Goal: Download file/media

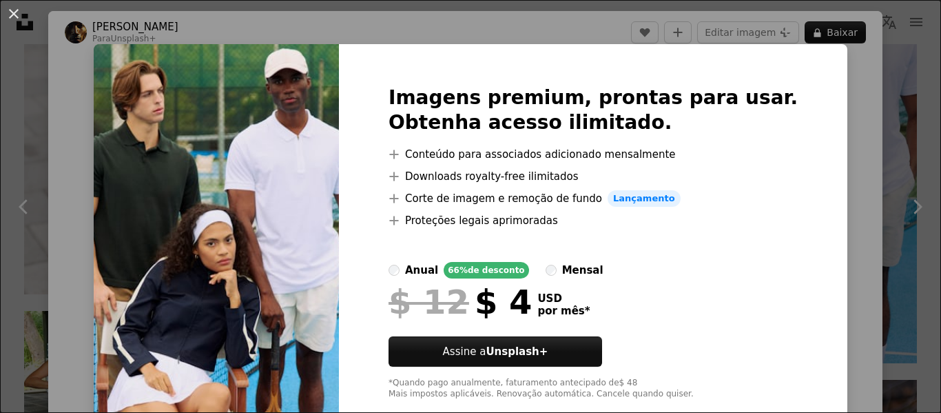
scroll to position [138, 0]
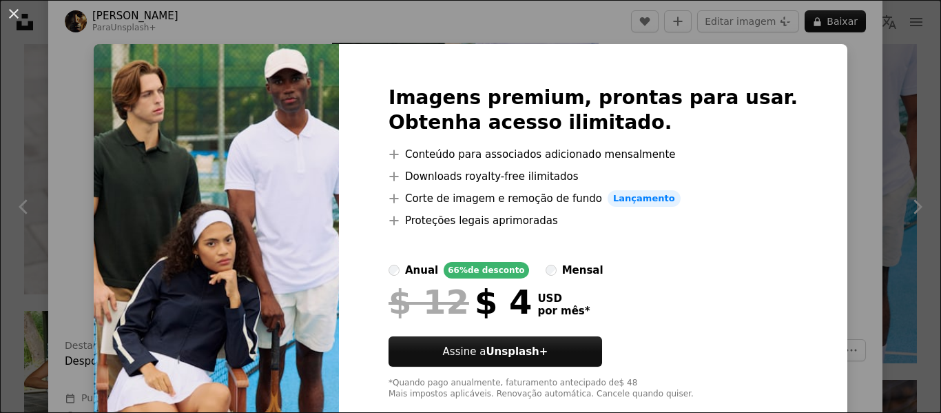
click at [813, 156] on div "An X shape Imagens premium, prontas para usar. Obtenha acesso ilimitado. A plus…" at bounding box center [470, 206] width 941 height 413
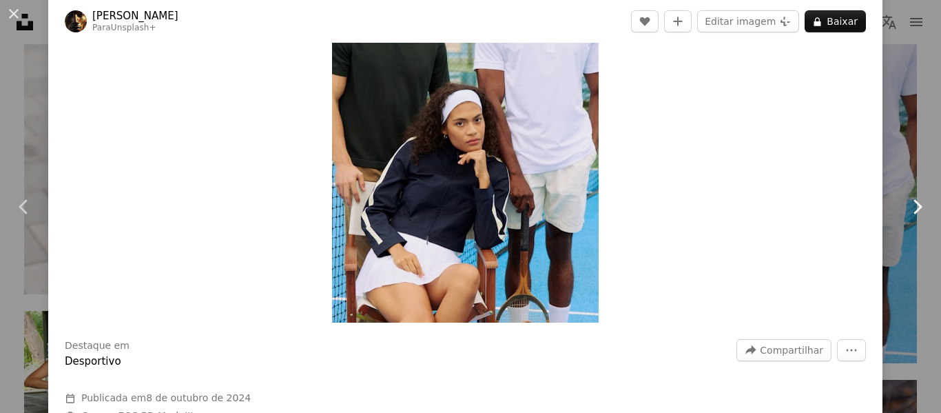
click at [893, 145] on link "Chevron right" at bounding box center [917, 207] width 48 height 132
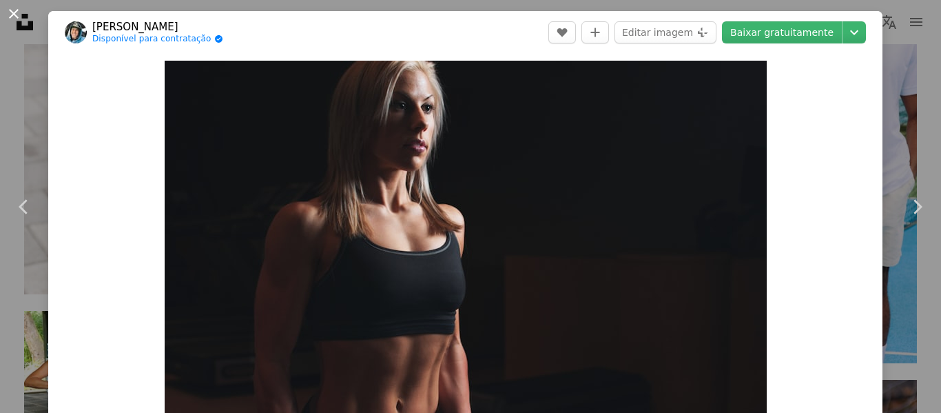
click at [12, 7] on button "An X shape" at bounding box center [14, 14] width 17 height 17
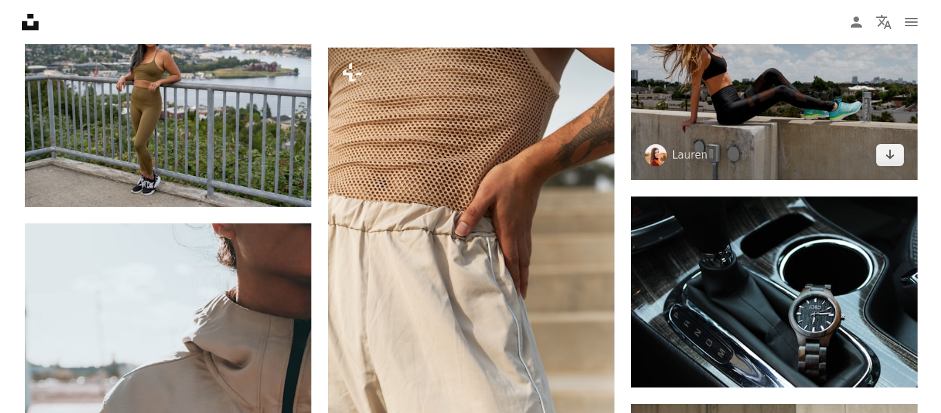
scroll to position [768, 0]
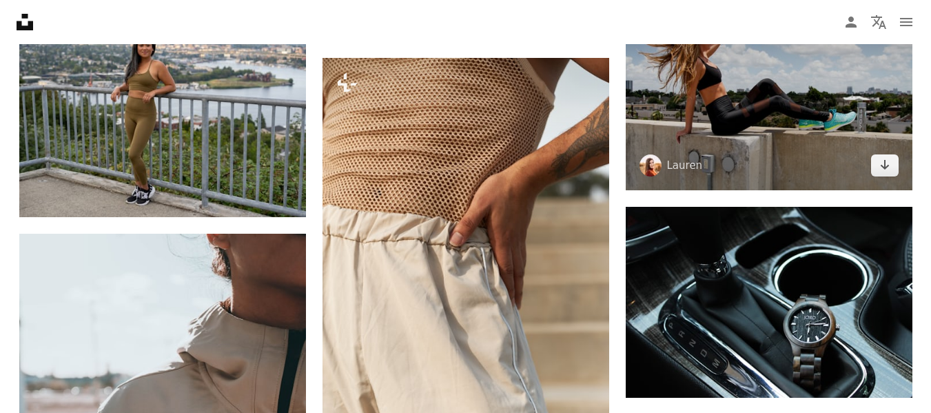
click at [726, 131] on img at bounding box center [769, 94] width 287 height 191
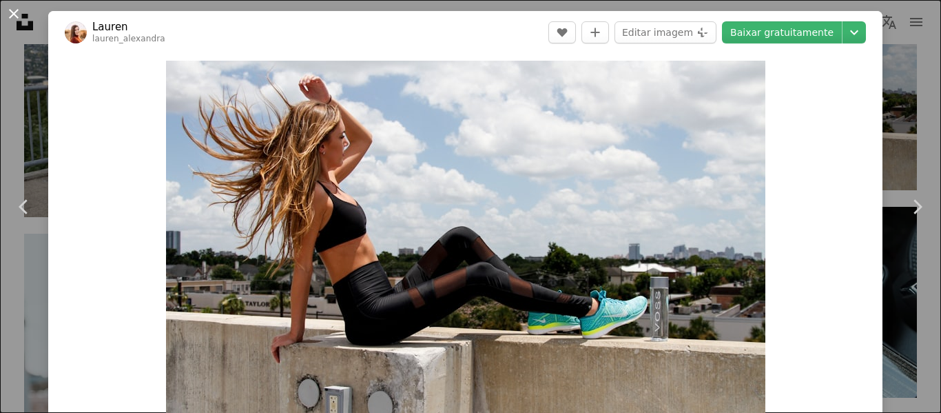
click at [22, 15] on button "An X shape" at bounding box center [14, 14] width 17 height 17
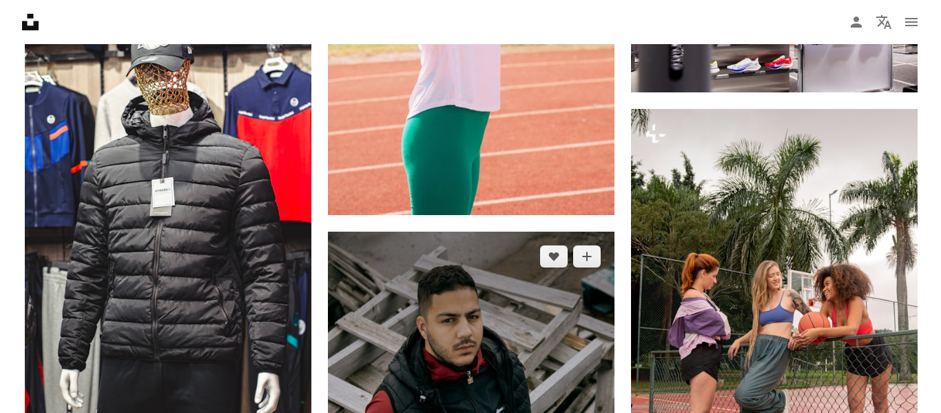
scroll to position [6625, 0]
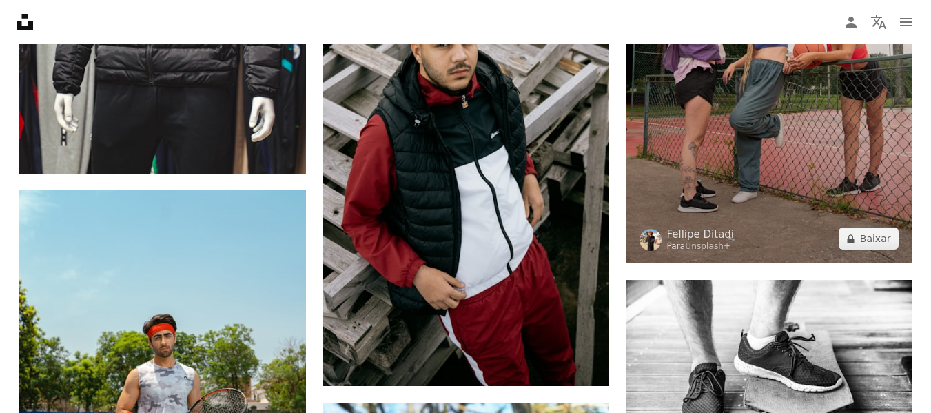
click at [843, 161] on img at bounding box center [769, 48] width 287 height 430
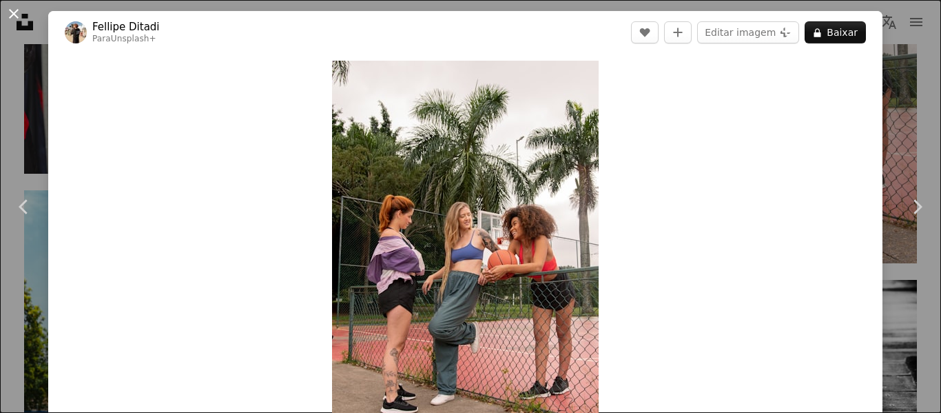
click at [10, 10] on button "An X shape" at bounding box center [14, 14] width 17 height 17
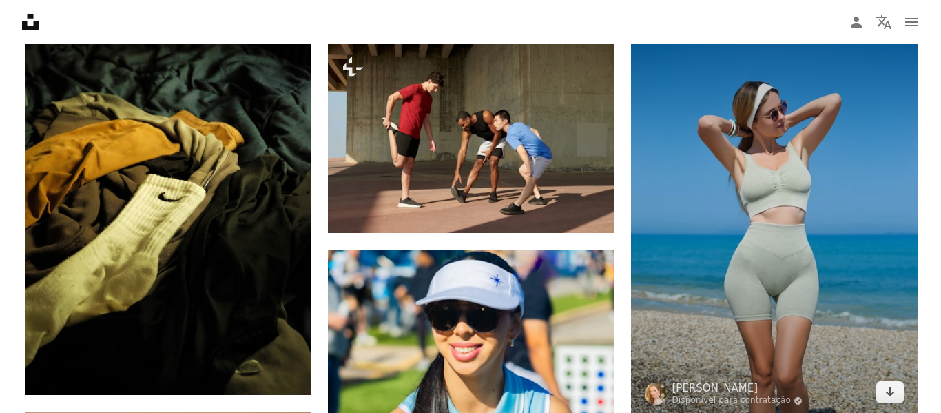
scroll to position [13171, 0]
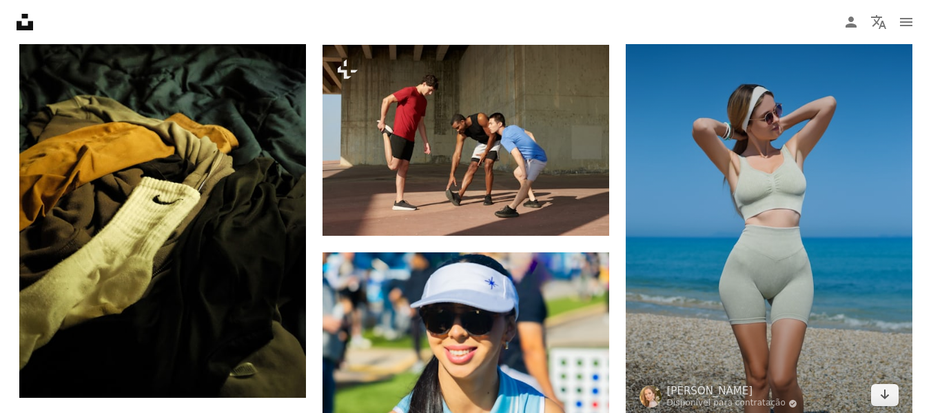
click at [784, 218] on img at bounding box center [769, 204] width 287 height 431
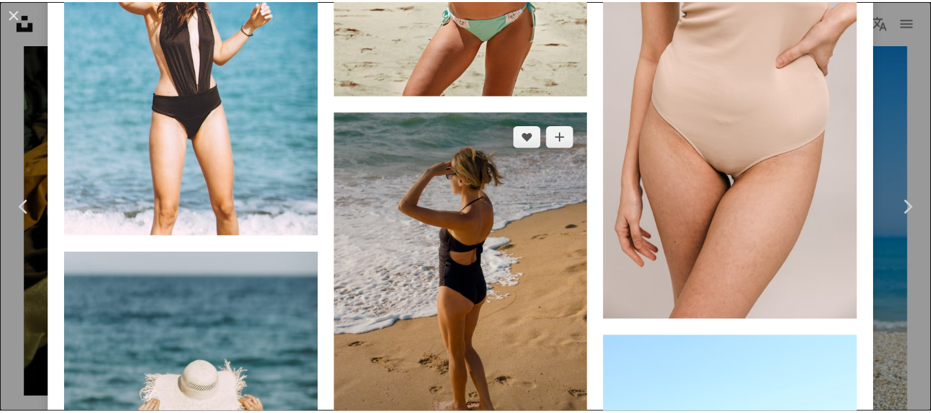
scroll to position [2274, 0]
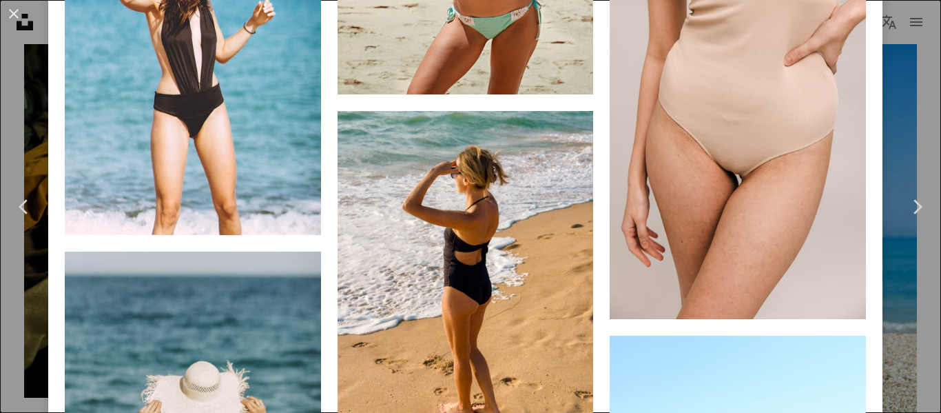
click at [898, 294] on div "An X shape Chevron left Chevron right [PERSON_NAME] Disponível para contratação…" at bounding box center [470, 206] width 941 height 413
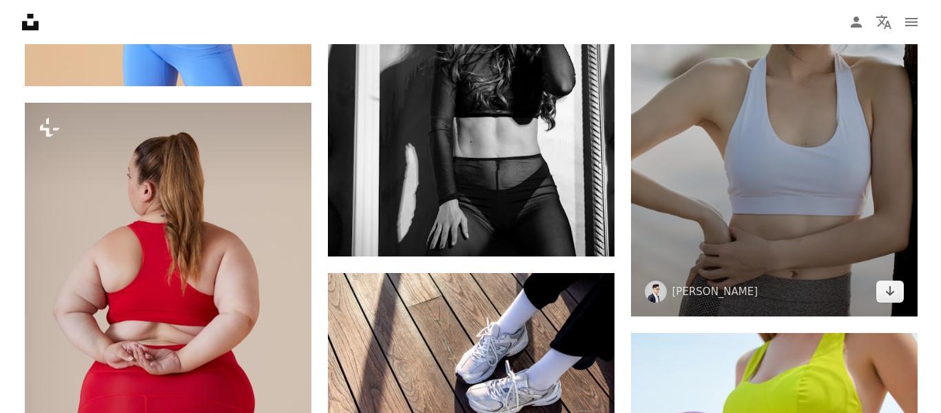
scroll to position [13860, 0]
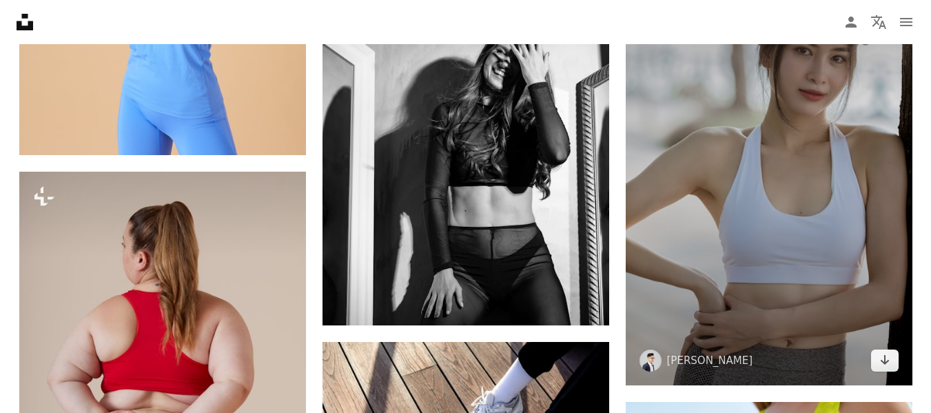
click at [667, 172] on img at bounding box center [769, 170] width 287 height 430
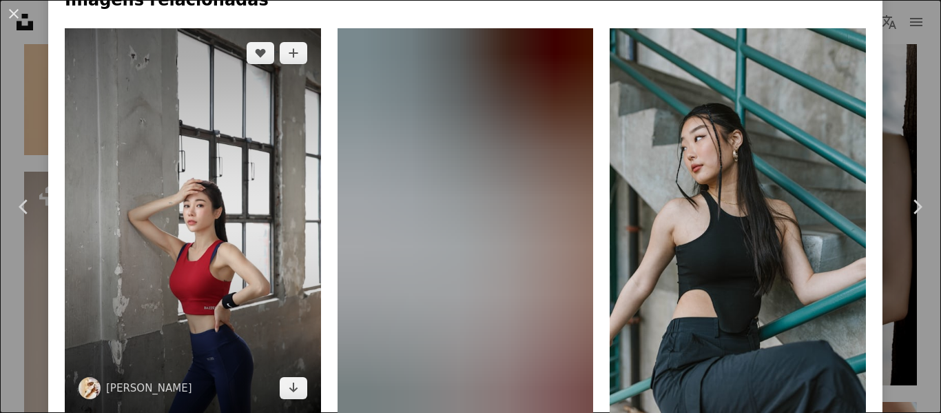
scroll to position [965, 0]
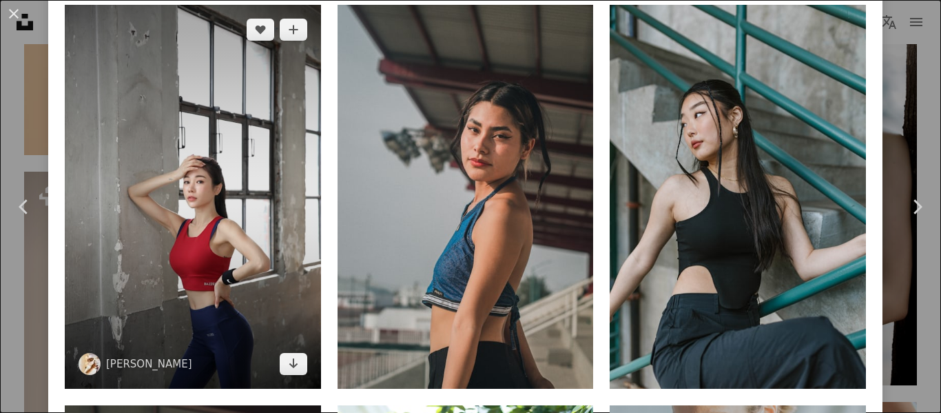
click at [218, 220] on img at bounding box center [193, 197] width 256 height 384
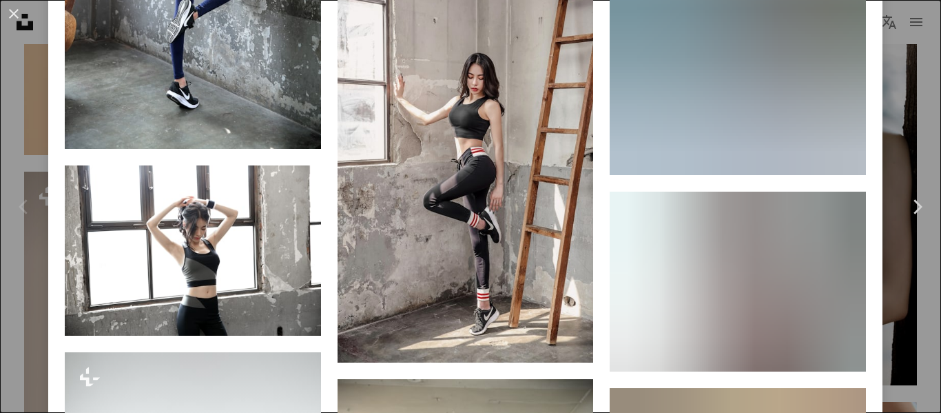
scroll to position [2136, 0]
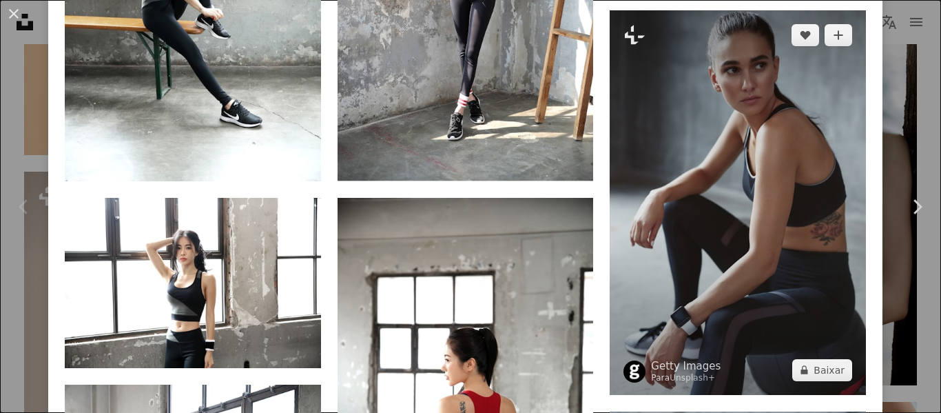
click at [682, 186] on img at bounding box center [738, 202] width 256 height 384
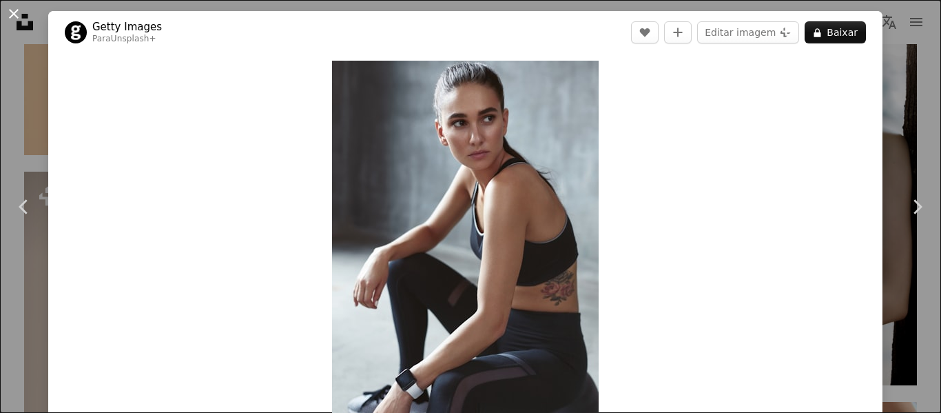
click at [18, 19] on button "An X shape" at bounding box center [14, 14] width 17 height 17
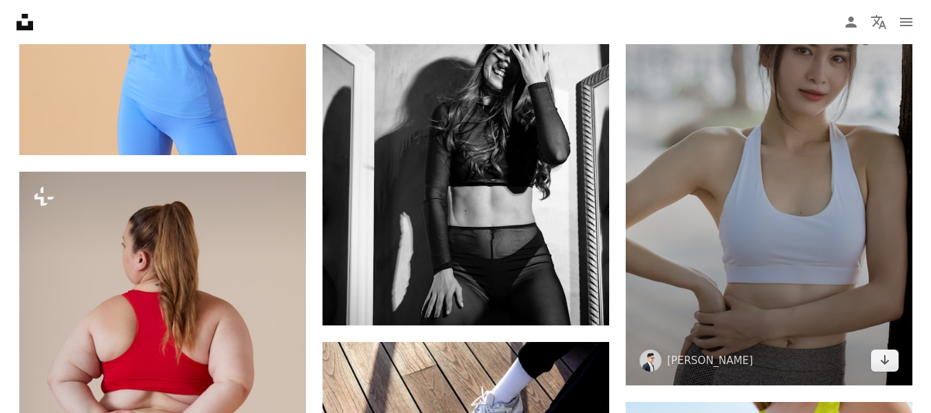
click at [687, 218] on img at bounding box center [769, 170] width 287 height 430
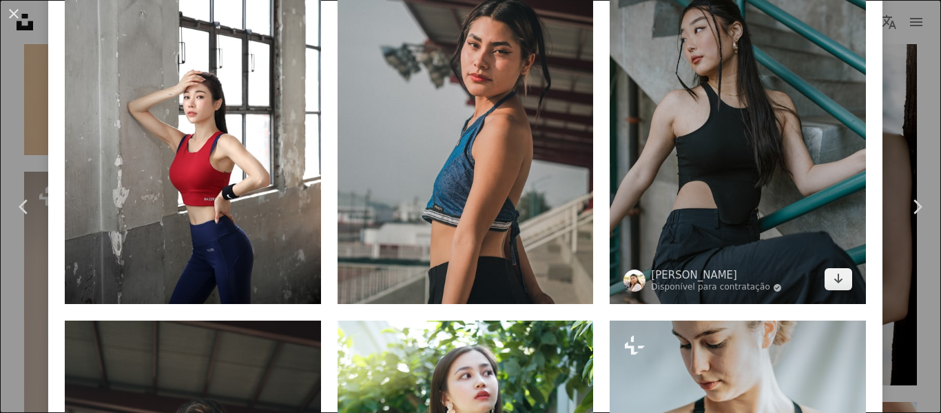
scroll to position [1034, 0]
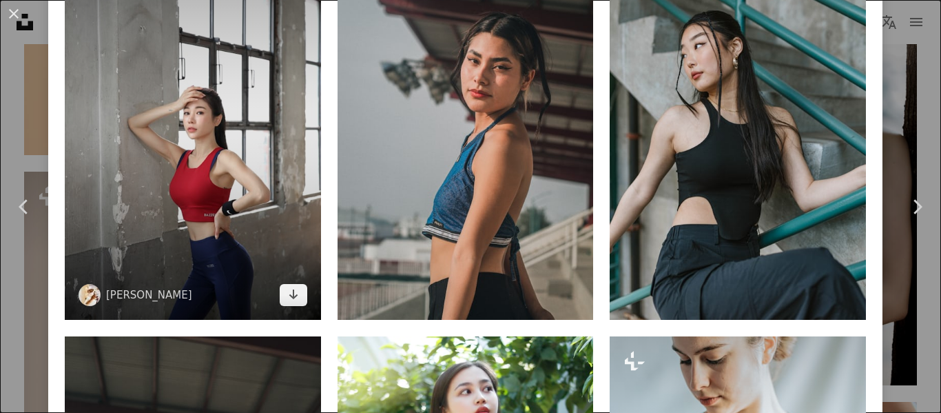
click at [245, 205] on img at bounding box center [193, 128] width 256 height 384
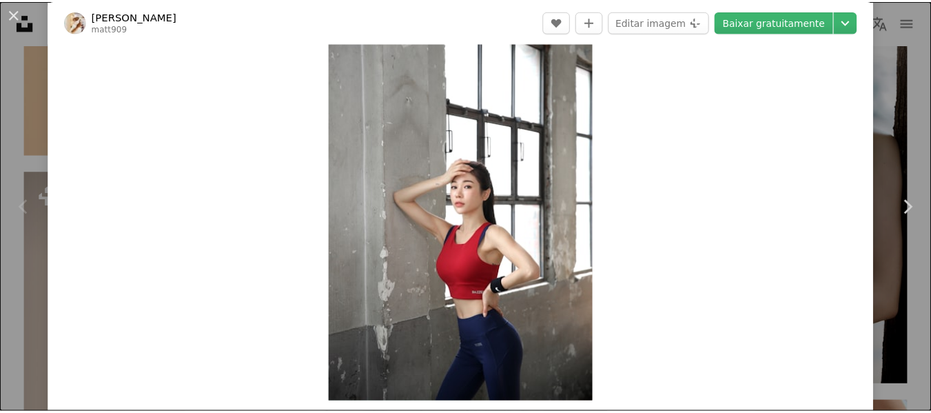
scroll to position [138, 0]
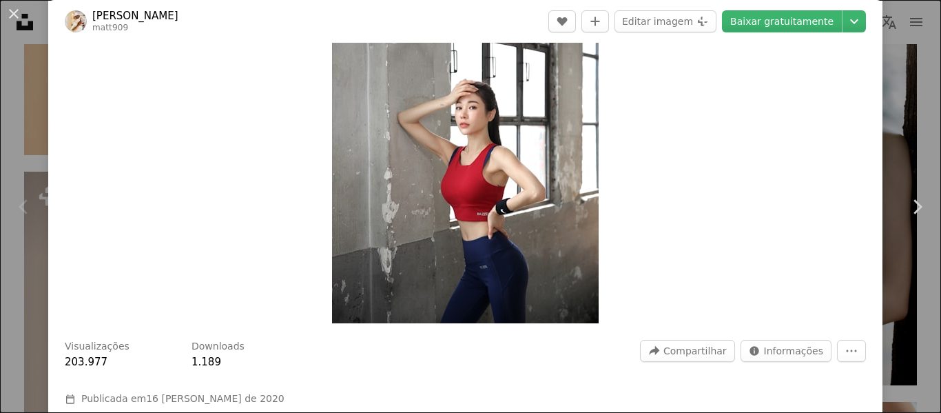
click at [881, 259] on div "An X shape Chevron left Chevron right [PERSON_NAME] matt909 A heart A plus sign…" at bounding box center [470, 206] width 941 height 413
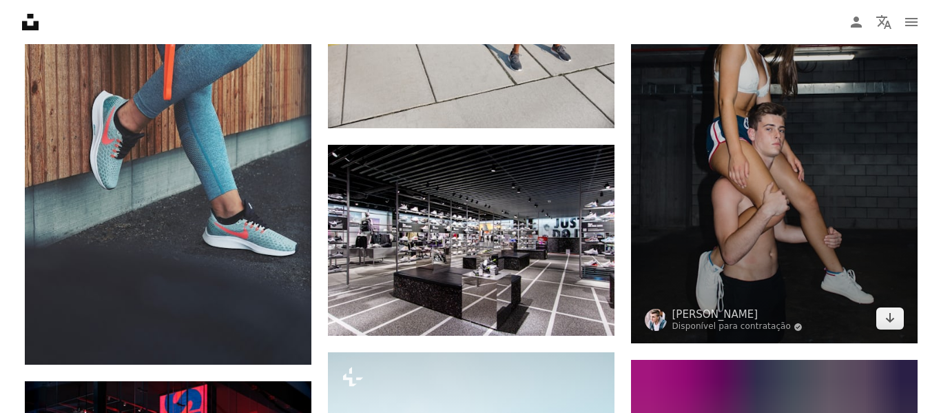
scroll to position [16754, 0]
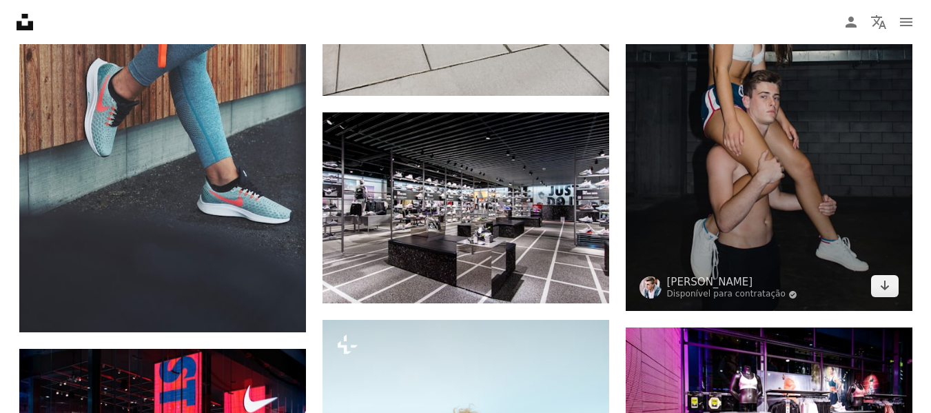
click at [677, 178] on img at bounding box center [769, 96] width 287 height 430
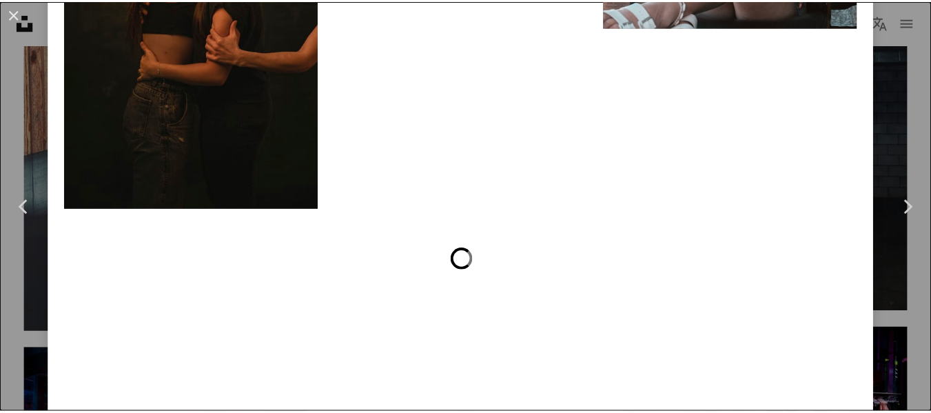
scroll to position [5650, 0]
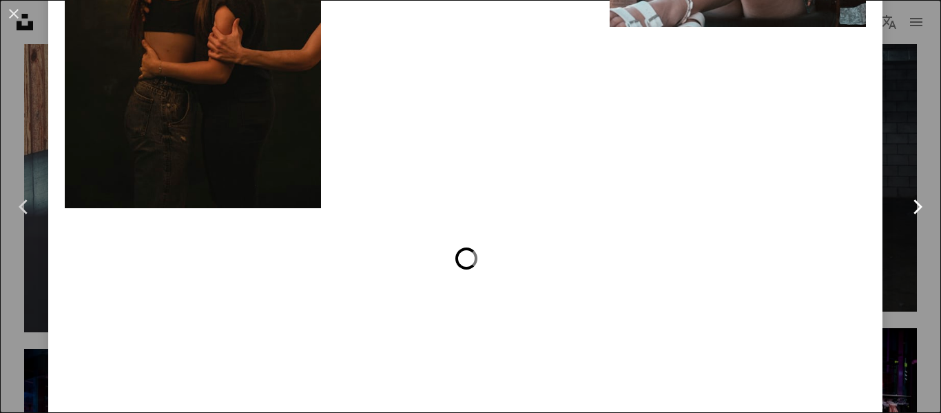
click at [893, 158] on link "Chevron right" at bounding box center [917, 207] width 48 height 132
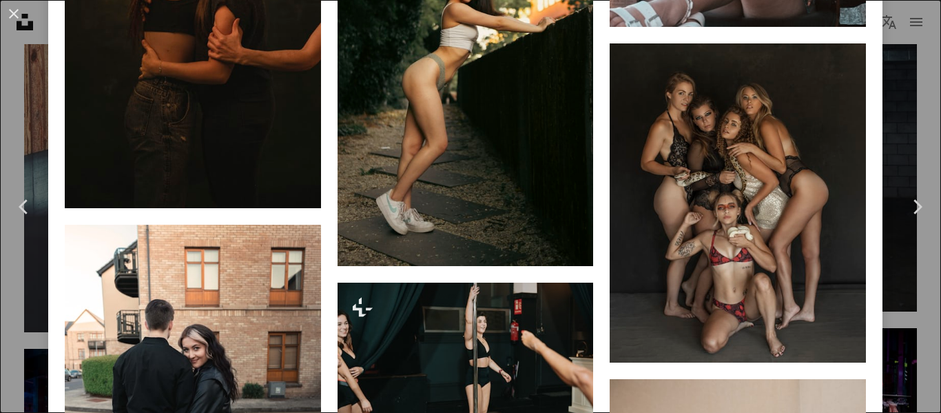
click at [885, 137] on div "An X shape Chevron left Chevron right [PERSON_NAME] Disponível para contratação…" at bounding box center [470, 206] width 941 height 413
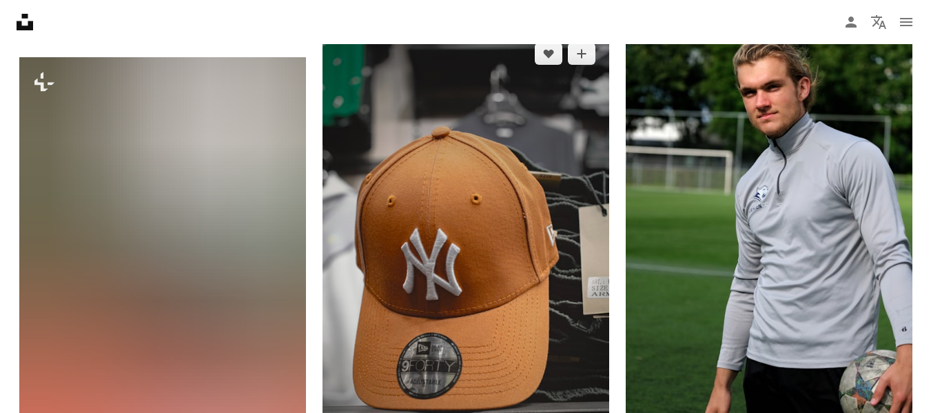
scroll to position [18064, 0]
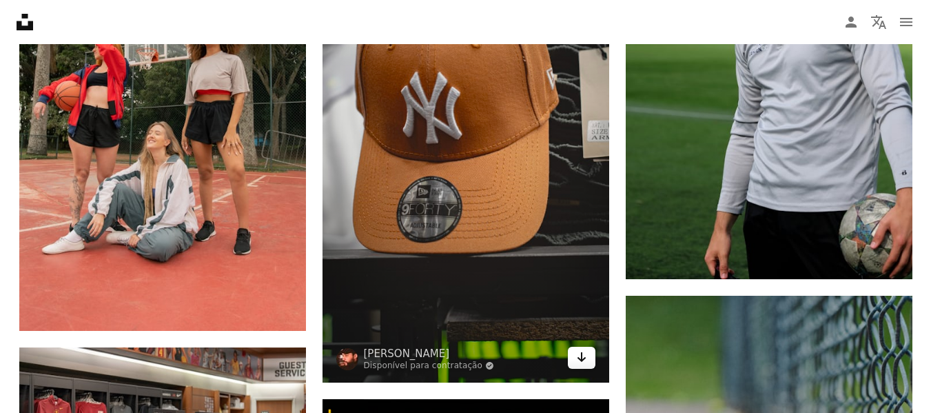
click at [586, 364] on icon "Arrow pointing down" at bounding box center [581, 357] width 11 height 17
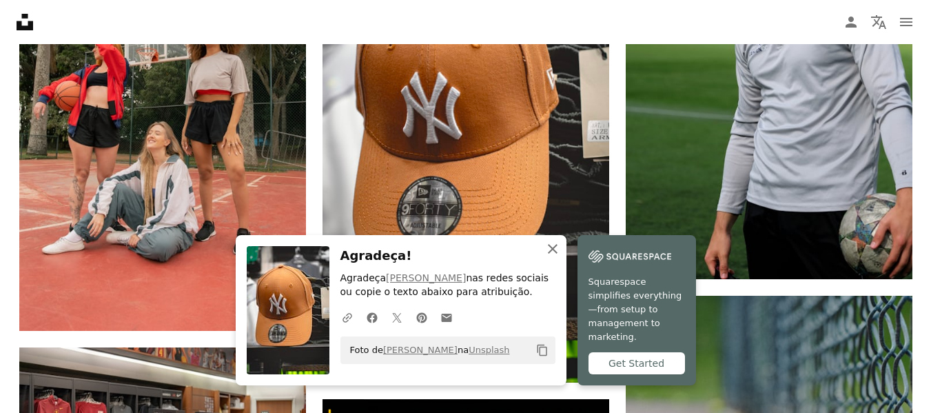
click at [546, 257] on icon "An X shape" at bounding box center [552, 248] width 17 height 17
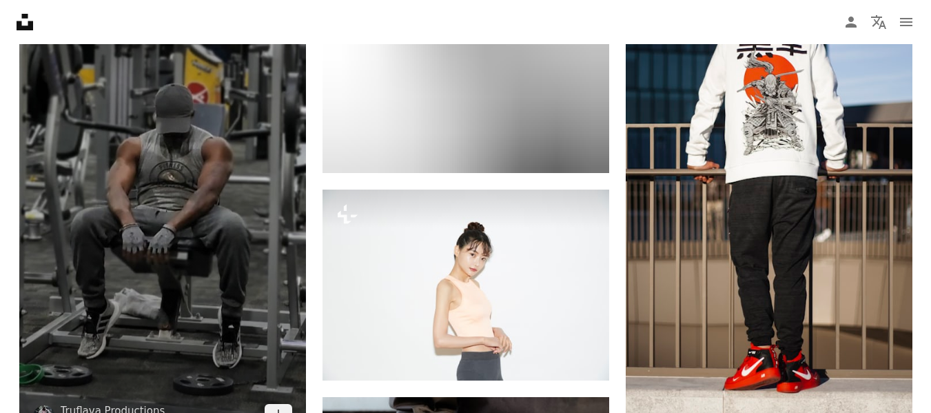
scroll to position [19855, 0]
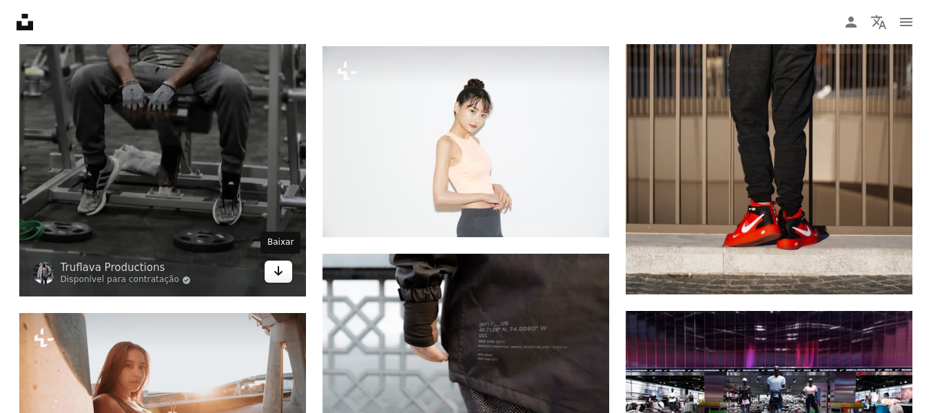
click at [275, 267] on icon "Arrow pointing down" at bounding box center [278, 271] width 11 height 17
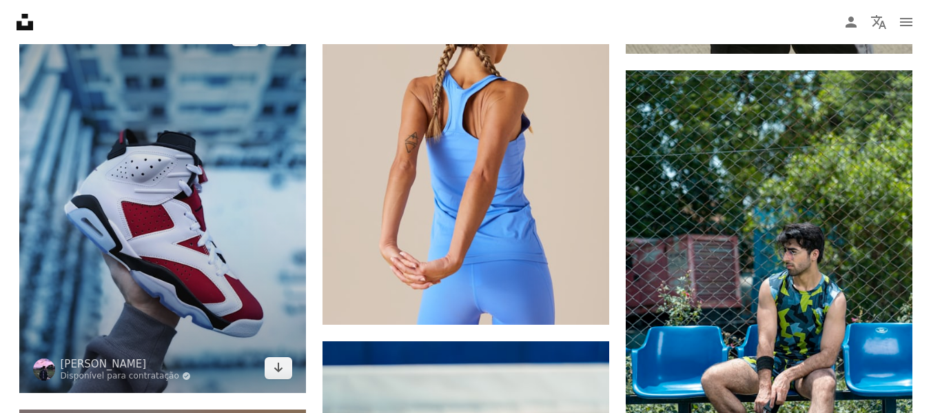
scroll to position [24472, 0]
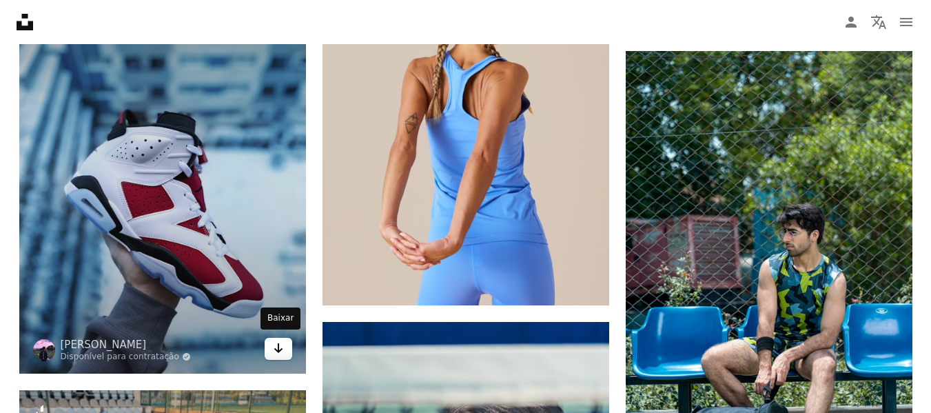
click at [269, 345] on link "Arrow pointing down" at bounding box center [279, 349] width 28 height 22
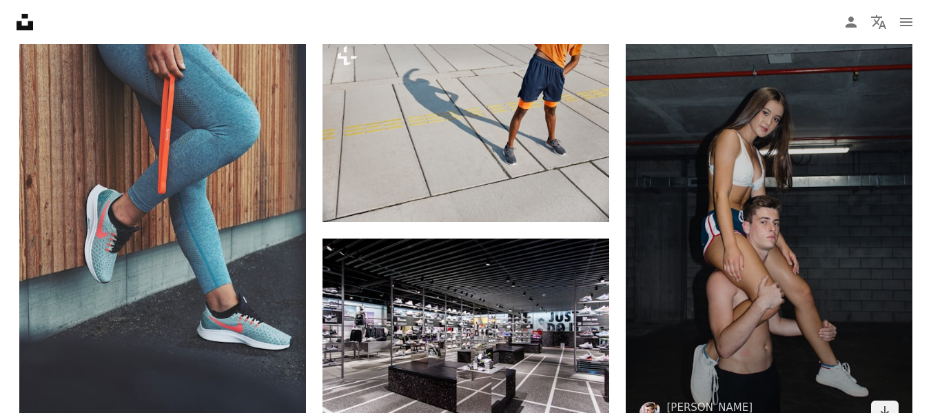
scroll to position [16732, 0]
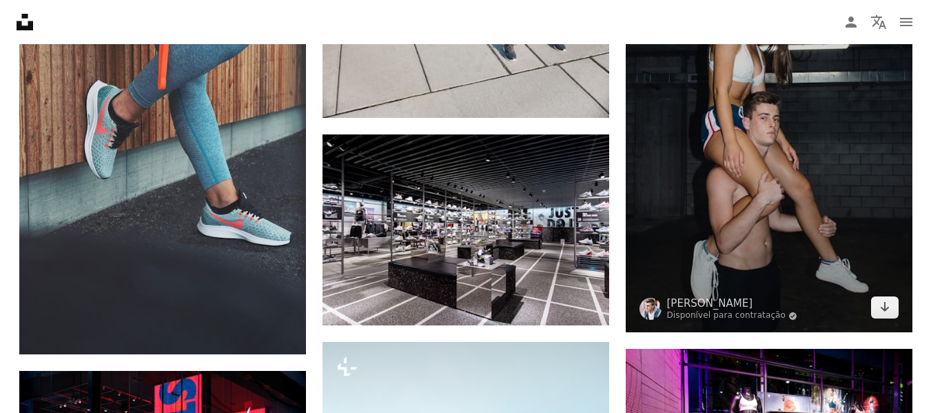
click at [678, 171] on img at bounding box center [769, 117] width 287 height 430
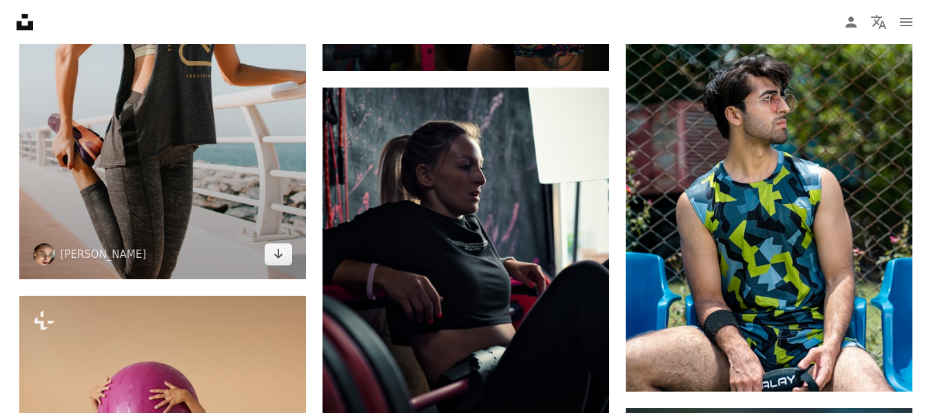
scroll to position [26241, 0]
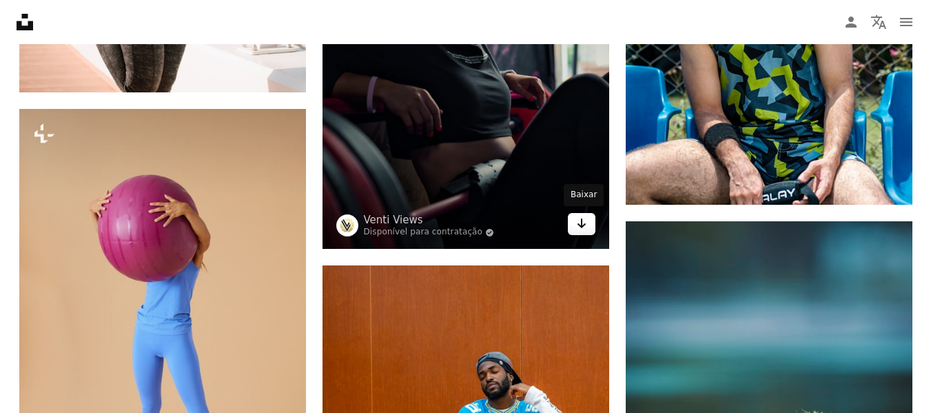
click at [582, 228] on icon "Arrow pointing down" at bounding box center [581, 223] width 11 height 17
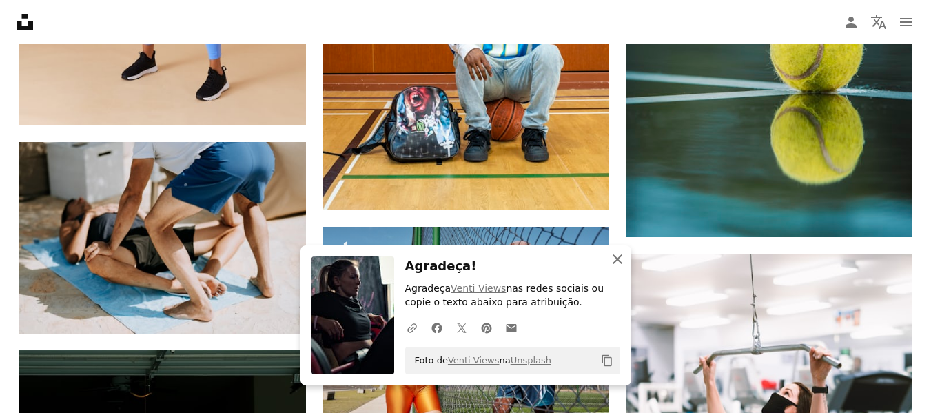
click at [617, 257] on icon "An X shape" at bounding box center [617, 259] width 17 height 17
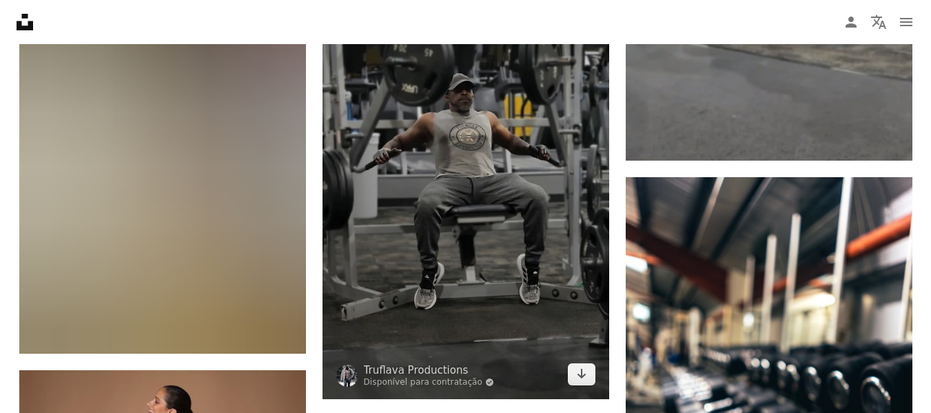
scroll to position [22452, 0]
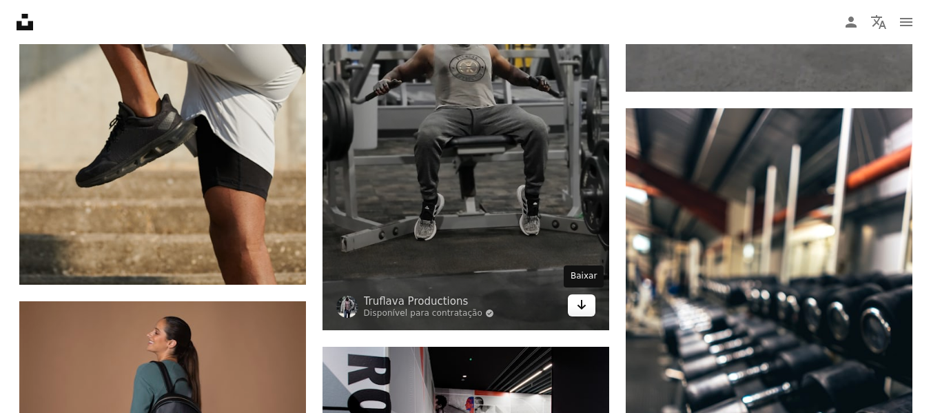
click at [580, 309] on icon "Arrow pointing down" at bounding box center [581, 304] width 11 height 17
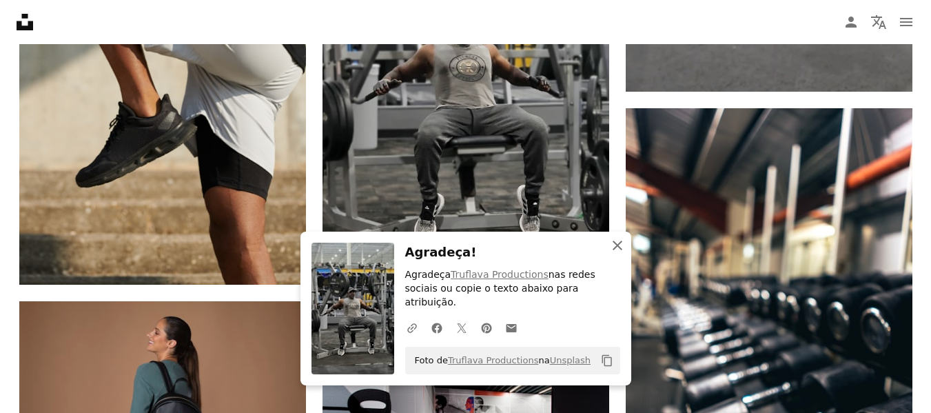
drag, startPoint x: 615, startPoint y: 265, endPoint x: 608, endPoint y: 267, distance: 7.0
click at [615, 254] on icon "An X shape" at bounding box center [617, 245] width 17 height 17
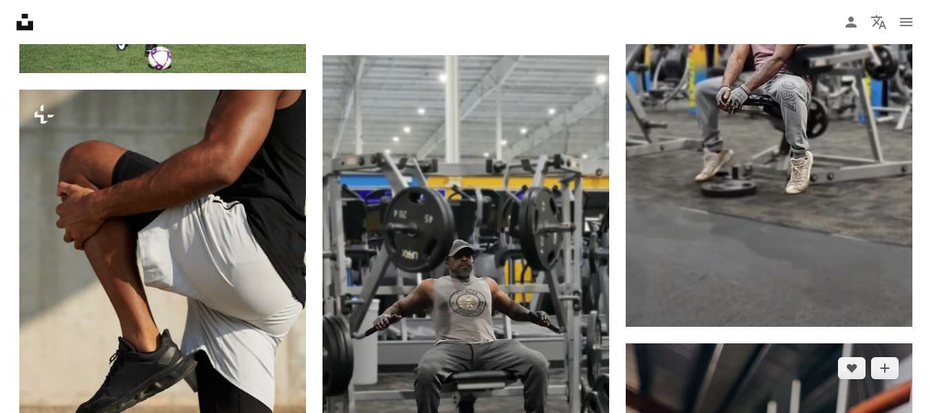
scroll to position [22245, 0]
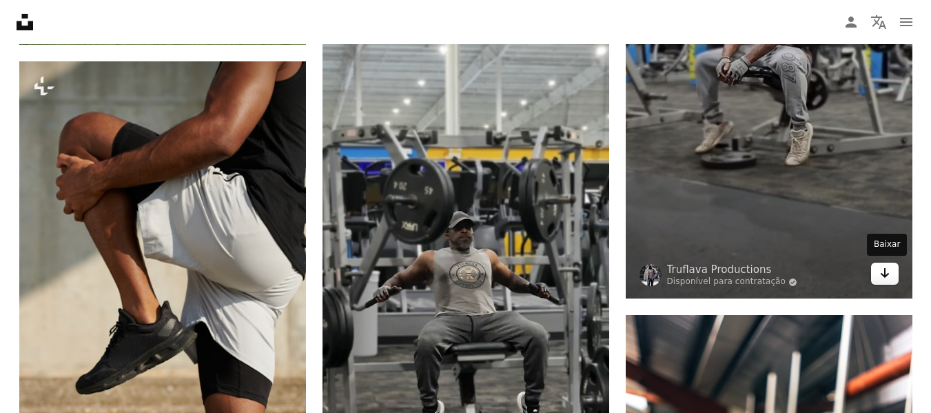
click at [890, 280] on link "Arrow pointing down" at bounding box center [885, 274] width 28 height 22
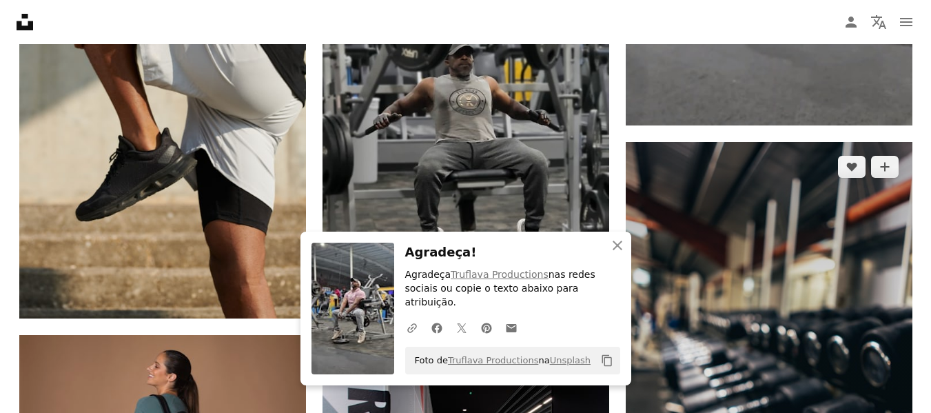
scroll to position [22521, 0]
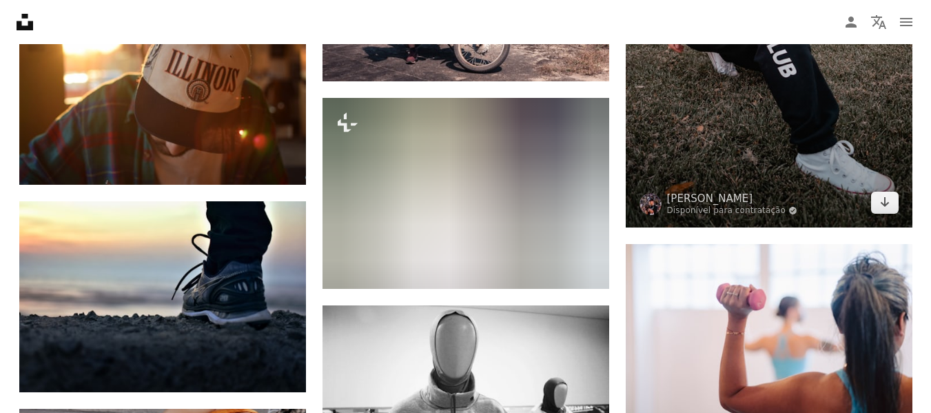
scroll to position [37407, 0]
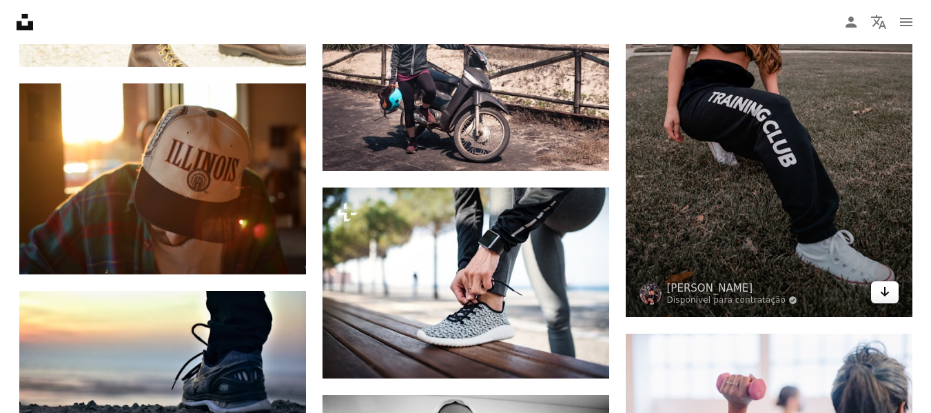
click at [885, 290] on icon "Baixar" at bounding box center [884, 292] width 9 height 10
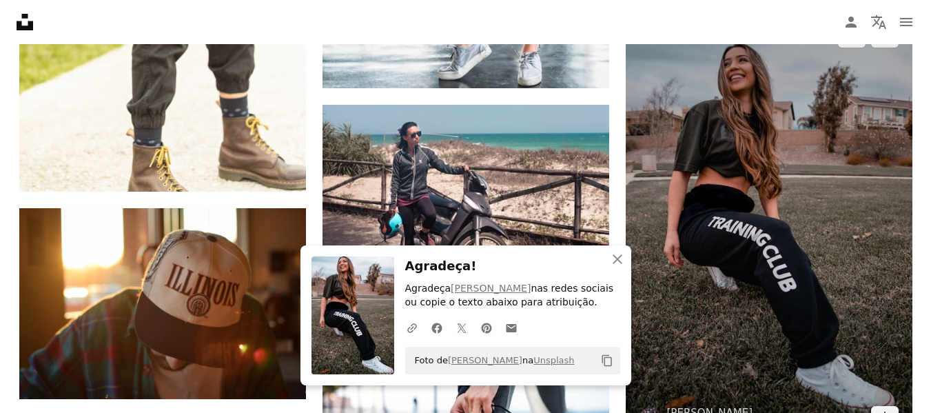
scroll to position [37200, 0]
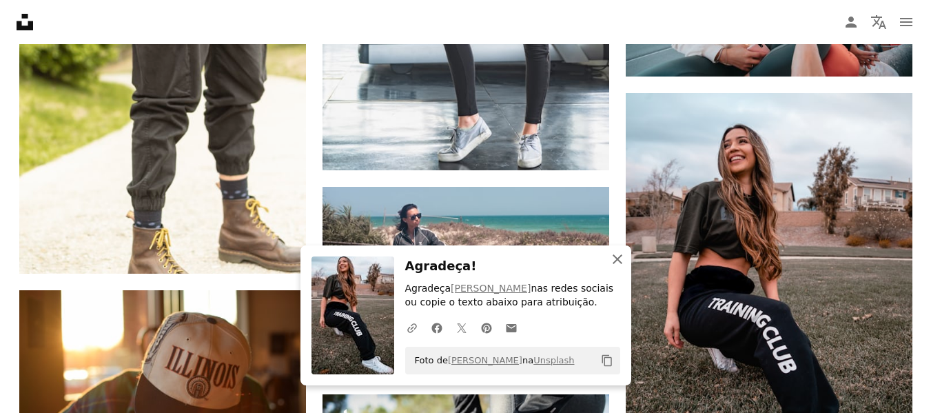
click at [612, 260] on icon "An X shape" at bounding box center [617, 259] width 17 height 17
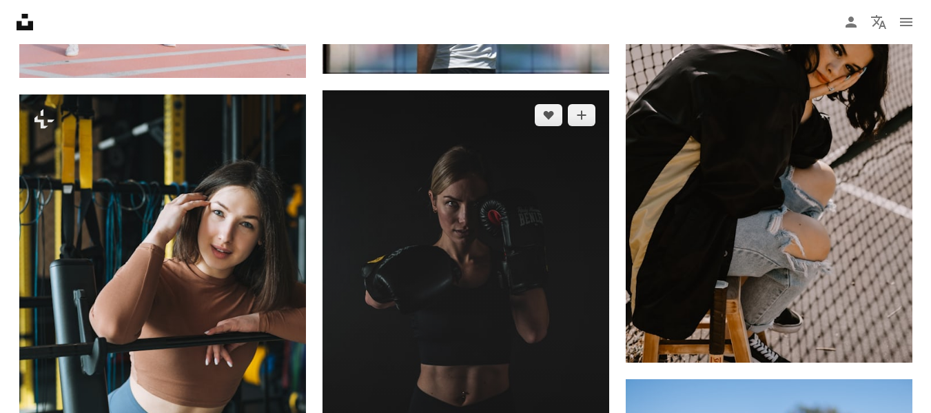
scroll to position [40783, 0]
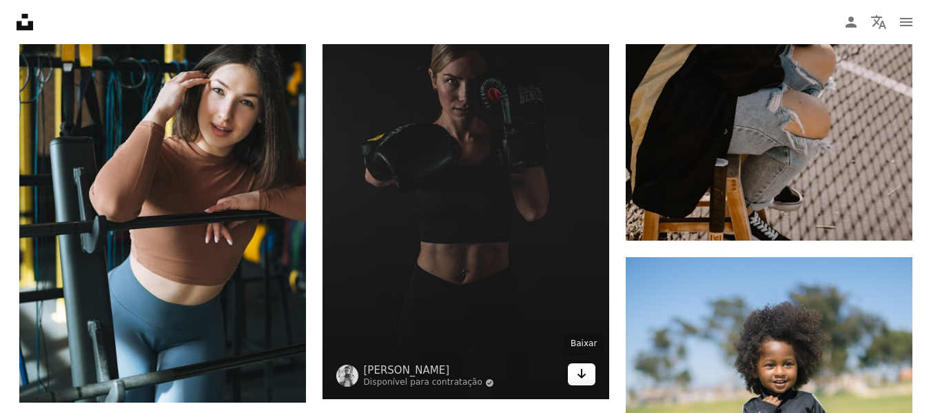
click at [582, 377] on icon "Arrow pointing down" at bounding box center [581, 373] width 11 height 17
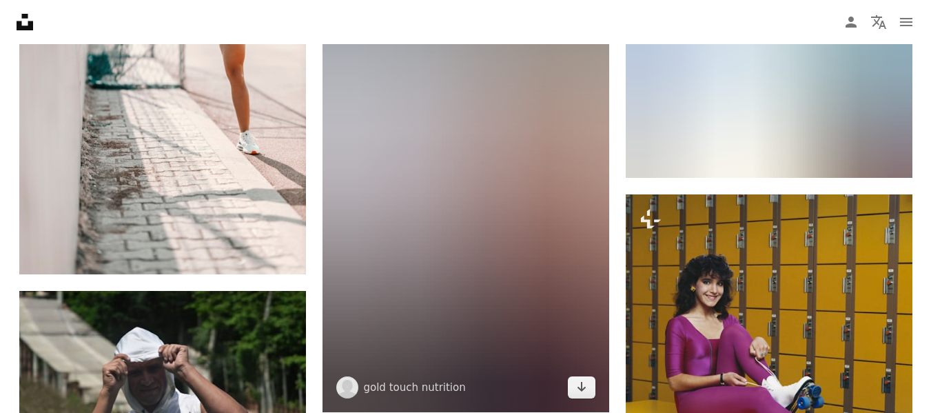
scroll to position [53462, 0]
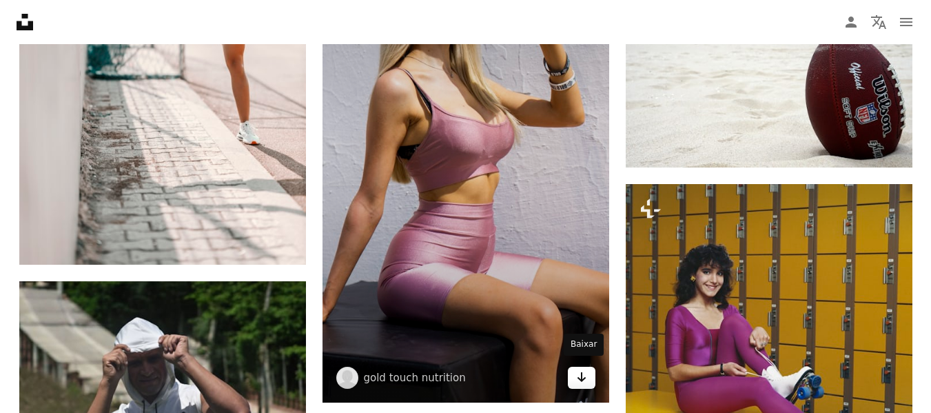
click at [569, 370] on link "Arrow pointing down" at bounding box center [582, 378] width 28 height 22
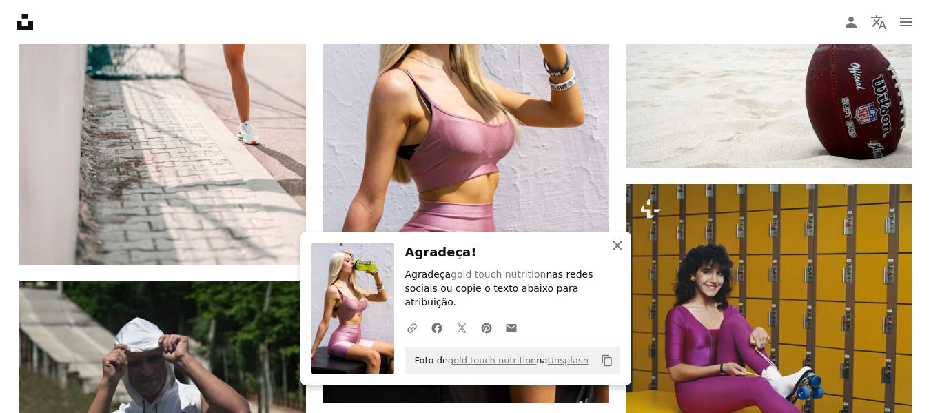
click at [619, 254] on icon "An X shape" at bounding box center [617, 245] width 17 height 17
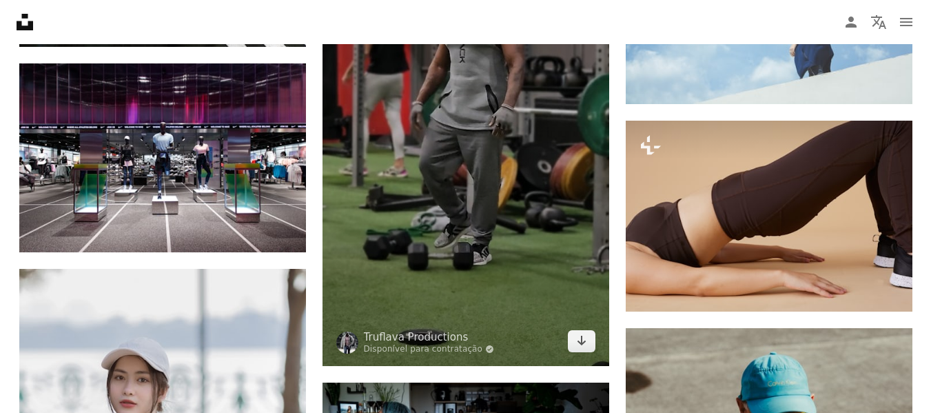
scroll to position [23822, 0]
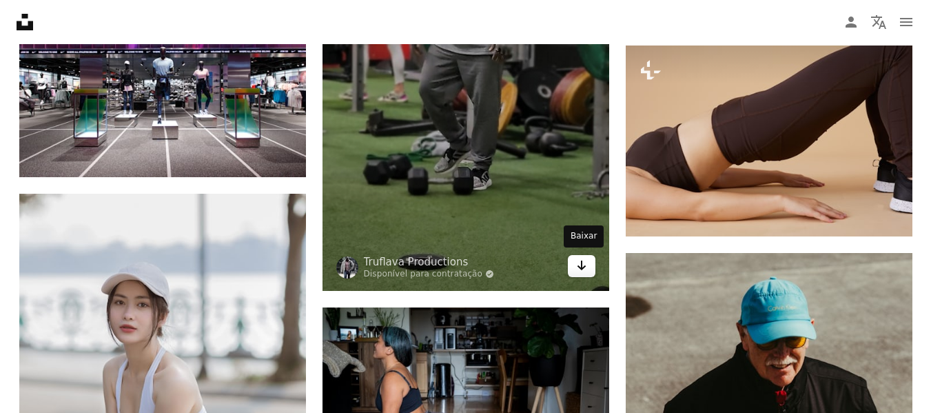
click at [575, 270] on link "Arrow pointing down" at bounding box center [582, 266] width 28 height 22
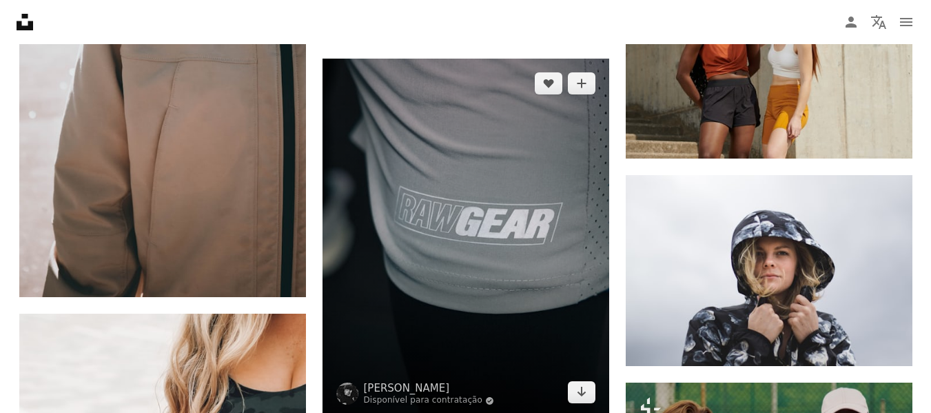
scroll to position [1238, 0]
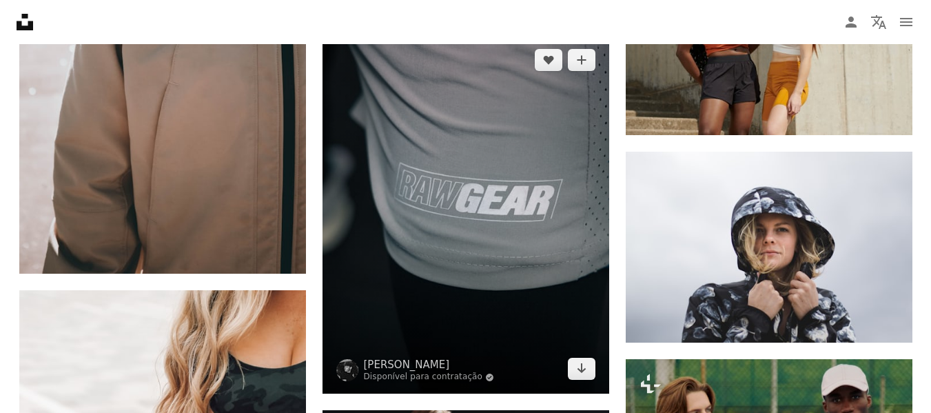
click at [410, 228] on img at bounding box center [465, 214] width 287 height 358
click at [531, 237] on img at bounding box center [465, 214] width 287 height 358
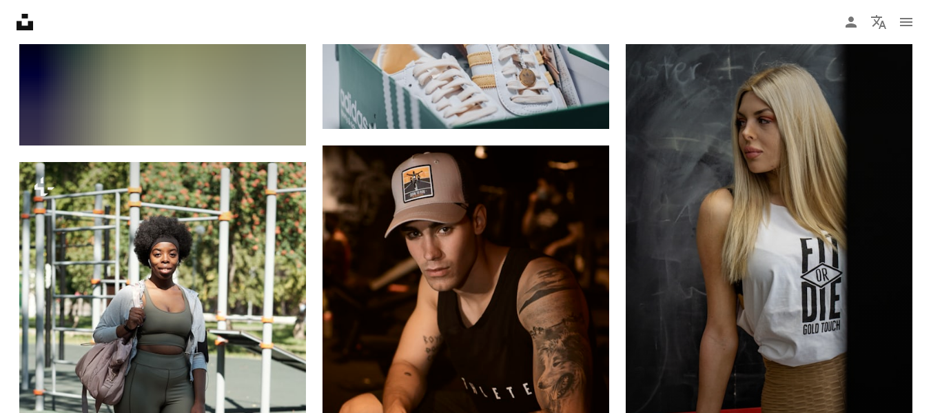
scroll to position [34709, 0]
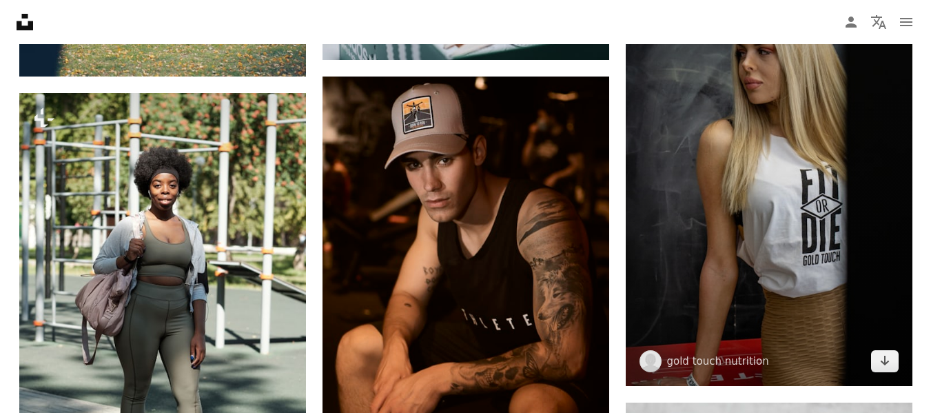
click at [719, 174] on img at bounding box center [769, 161] width 287 height 449
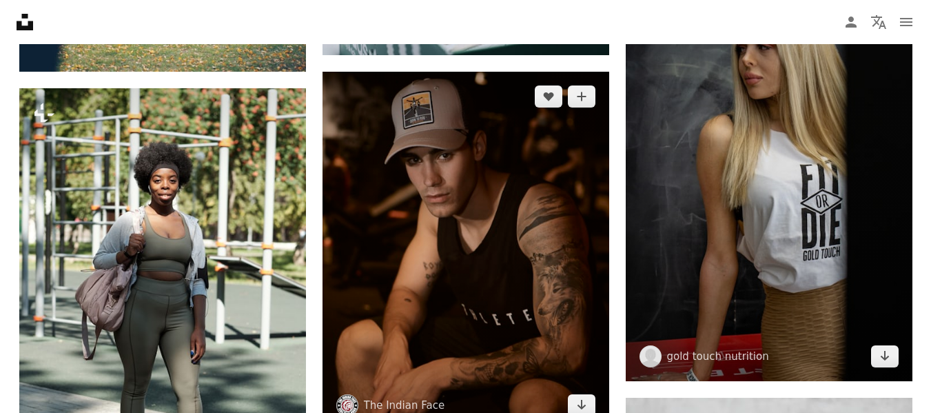
scroll to position [34709, 0]
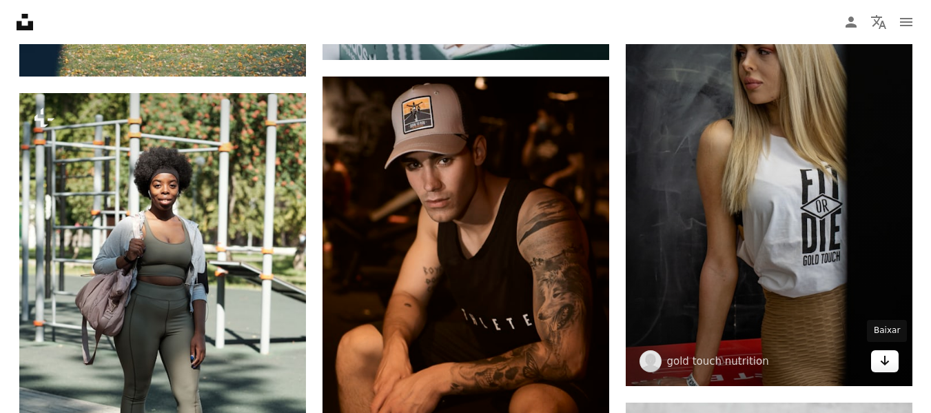
click at [880, 362] on icon "Arrow pointing down" at bounding box center [884, 360] width 11 height 17
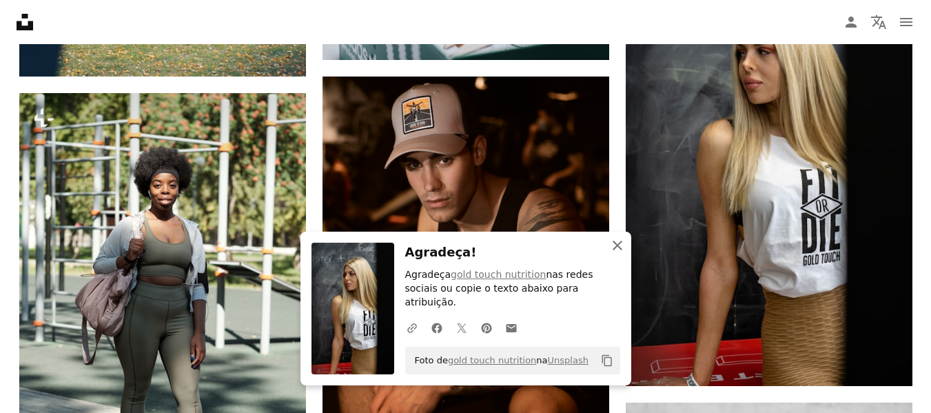
click at [619, 254] on icon "An X shape" at bounding box center [617, 245] width 17 height 17
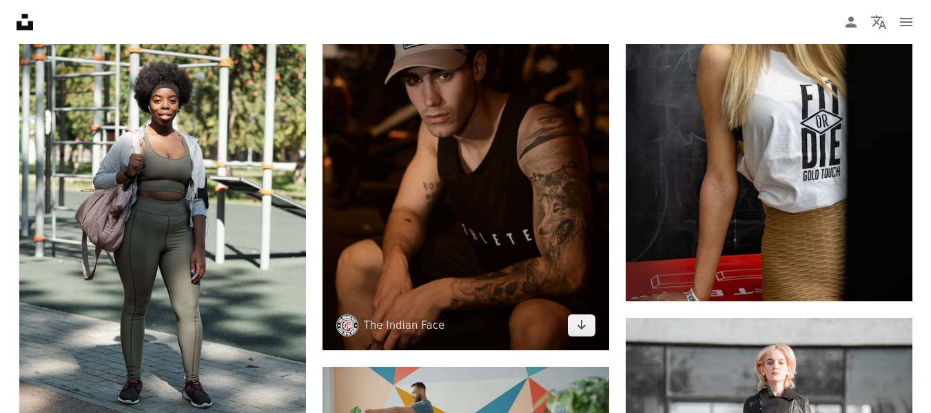
scroll to position [34846, 0]
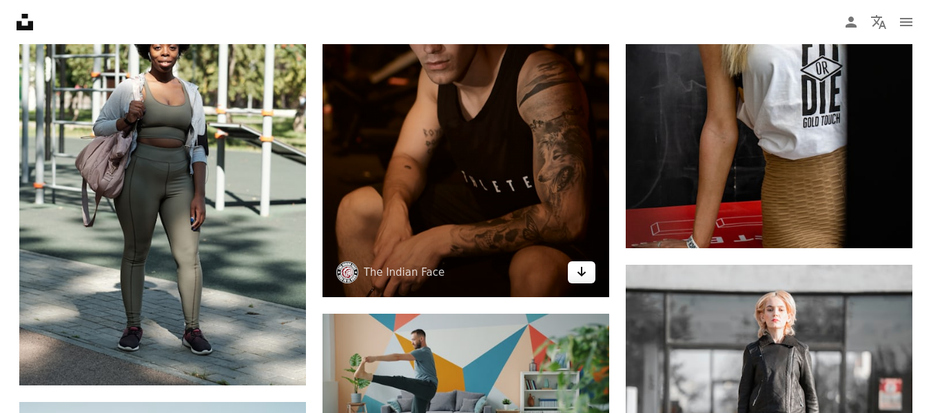
click at [592, 271] on link "Arrow pointing down" at bounding box center [582, 272] width 28 height 22
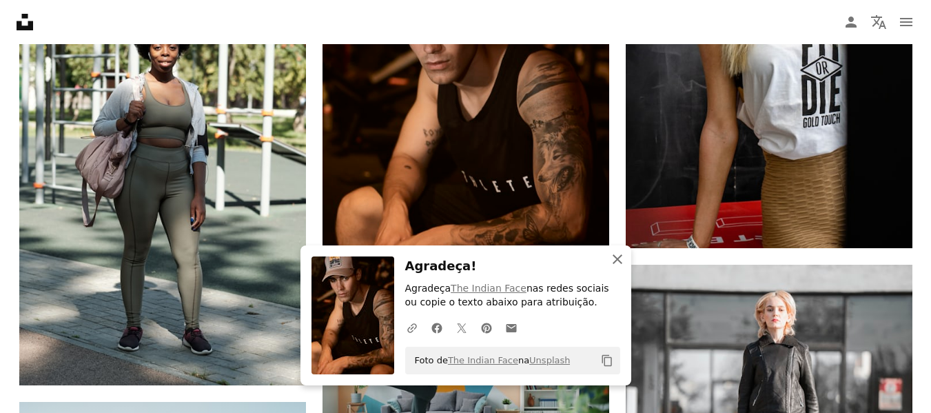
click at [609, 260] on icon "An X shape" at bounding box center [617, 259] width 17 height 17
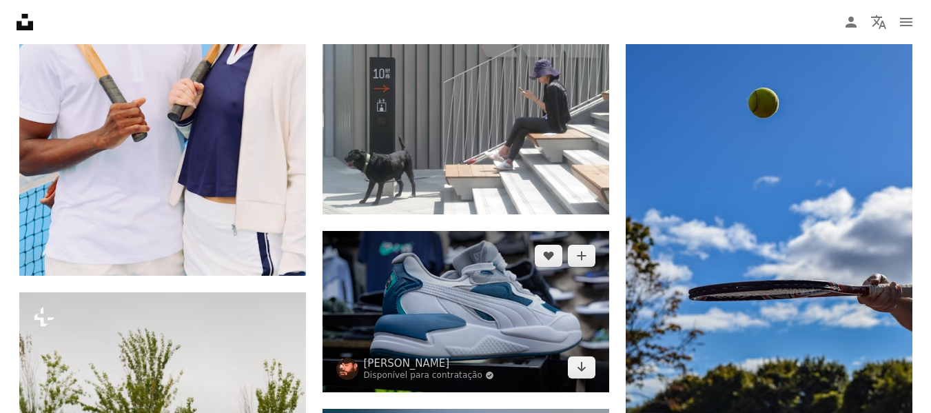
scroll to position [30192, 0]
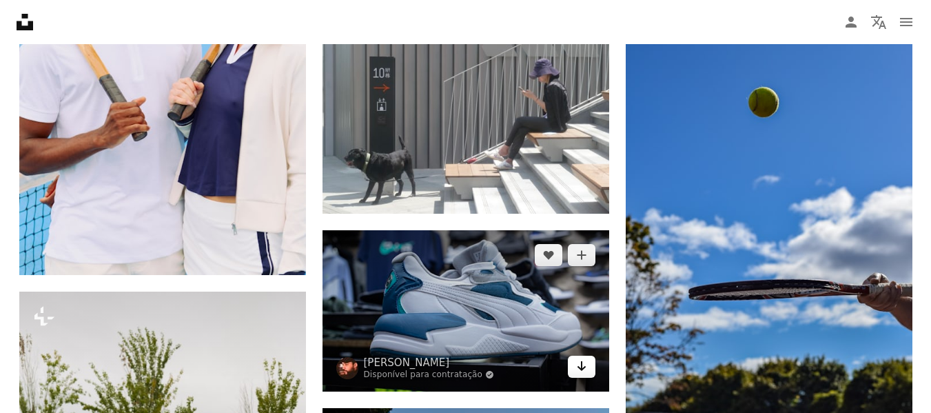
click at [589, 366] on link "Arrow pointing down" at bounding box center [582, 367] width 28 height 22
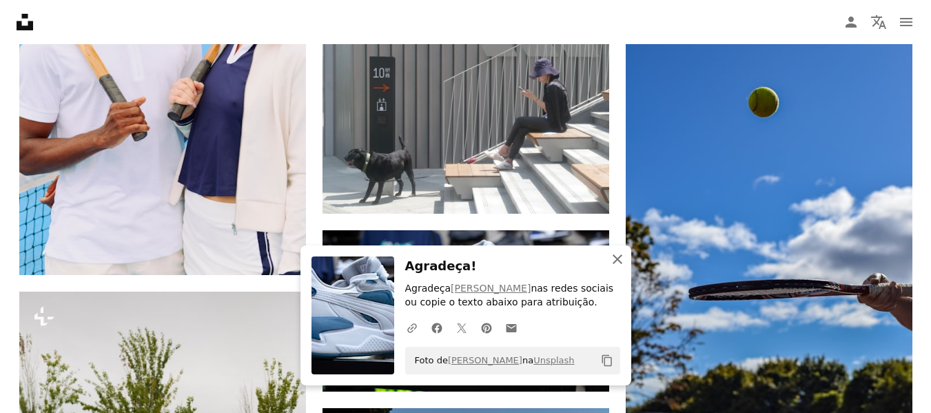
click at [616, 259] on icon "button" at bounding box center [618, 259] width 10 height 10
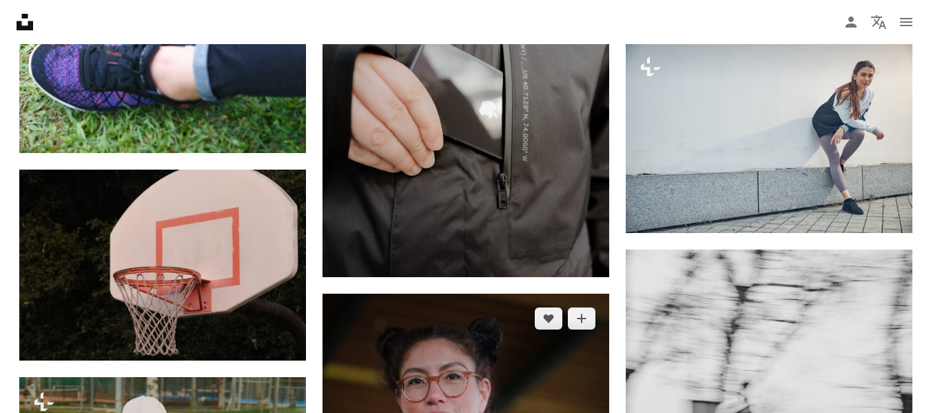
scroll to position [28608, 0]
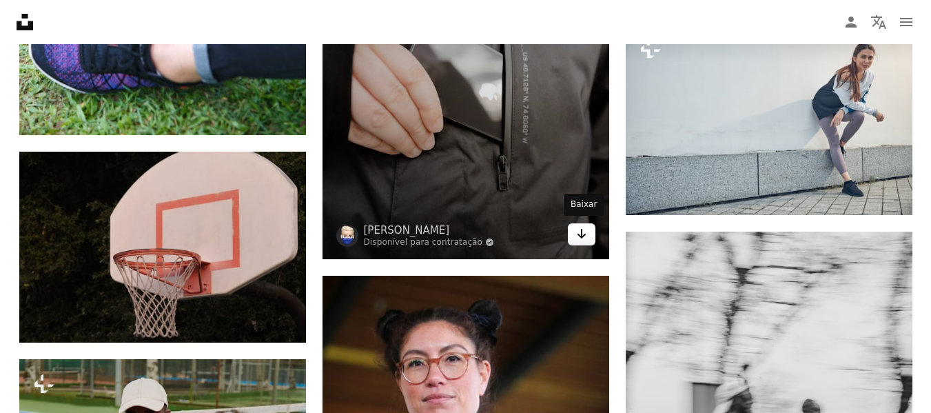
click at [580, 236] on icon "Arrow pointing down" at bounding box center [581, 233] width 11 height 17
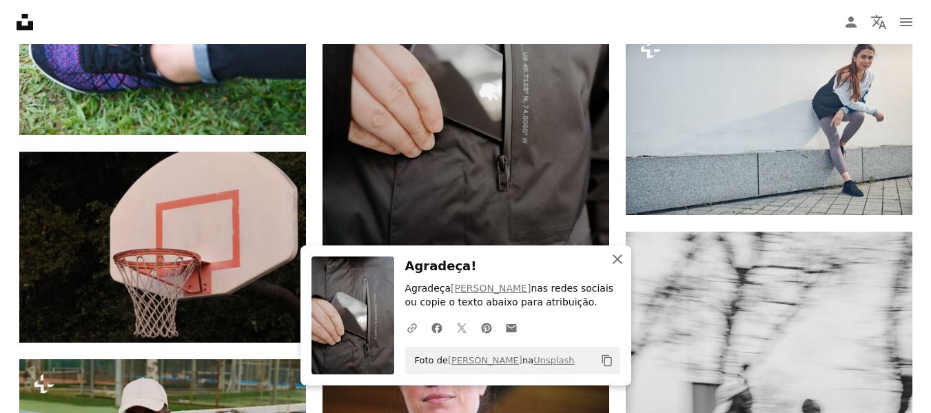
click at [617, 249] on button "An X shape Fechar" at bounding box center [618, 259] width 28 height 28
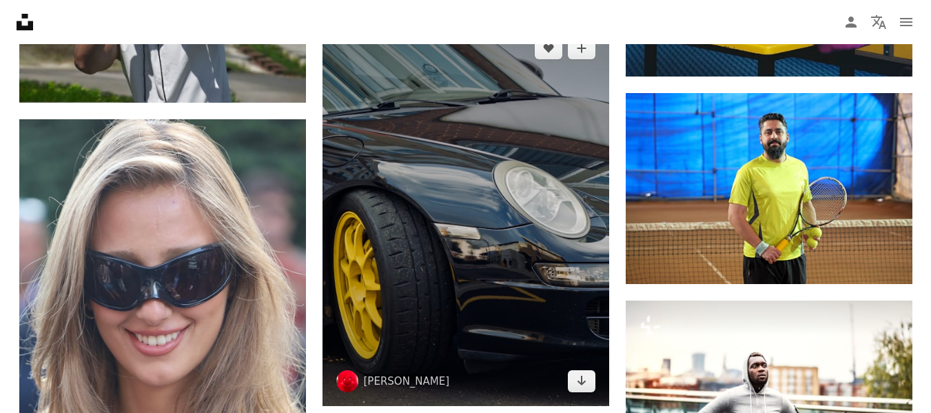
scroll to position [53649, 0]
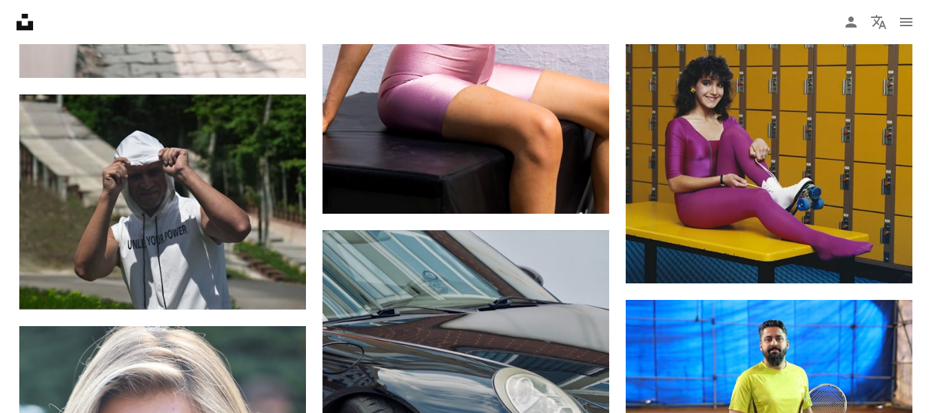
click at [21, 20] on icon "Unsplash logo Página inicial da Unsplash" at bounding box center [25, 22] width 28 height 28
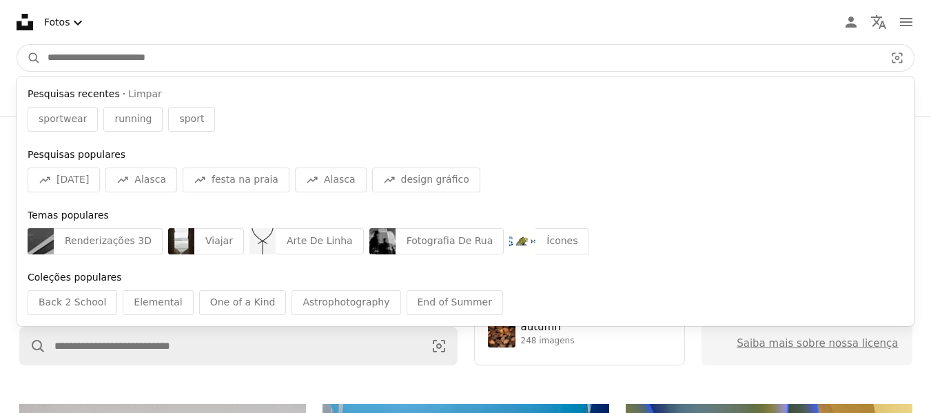
click at [276, 63] on input "Pesquise conteúdo visual em todo o site" at bounding box center [461, 58] width 840 height 26
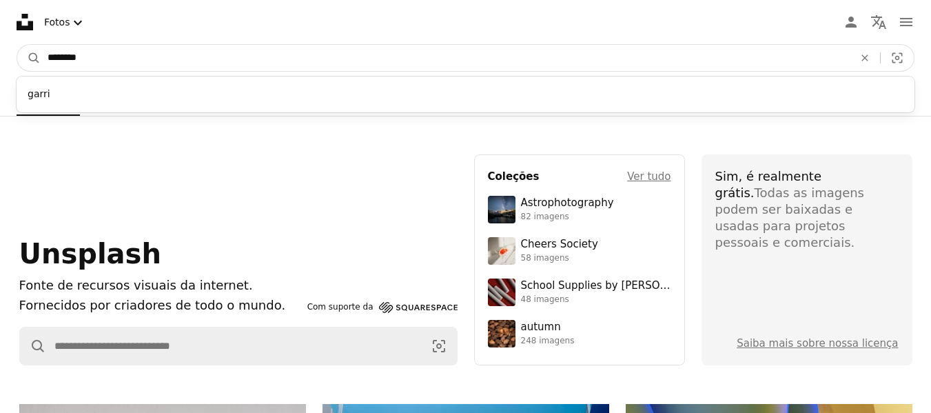
type input "********"
click at [17, 45] on button "A magnifying glass" at bounding box center [28, 58] width 23 height 26
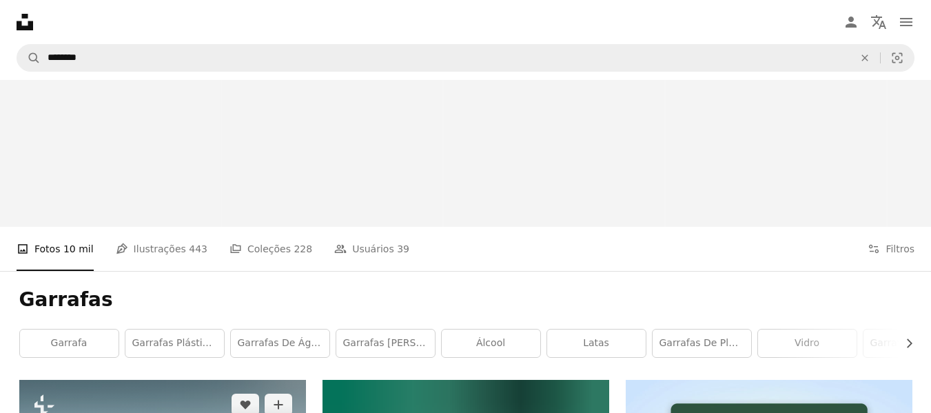
scroll to position [207, 0]
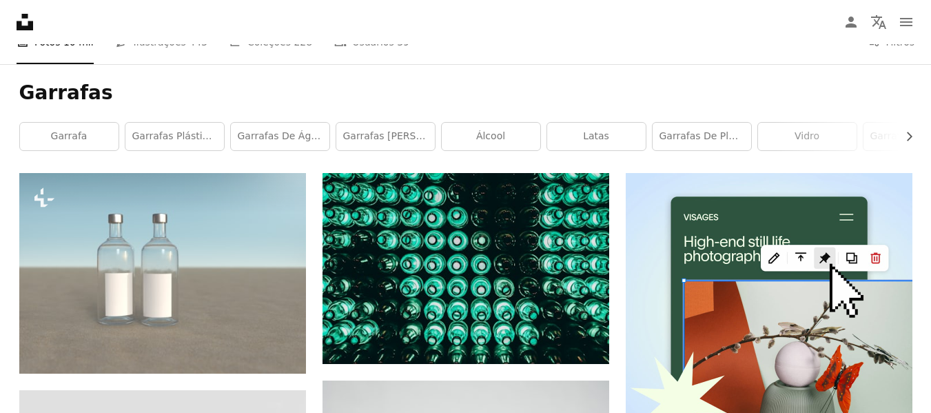
click at [923, 136] on div "Garrafas Chevron right garrafa garrafas plásticas garrafas de água garrafas [PE…" at bounding box center [466, 118] width 926 height 109
click at [921, 136] on div "Garrafas Chevron right garrafa garrafas plásticas garrafas de água garrafas [PE…" at bounding box center [466, 118] width 926 height 109
click at [915, 136] on icon "Chevron right" at bounding box center [909, 137] width 14 height 14
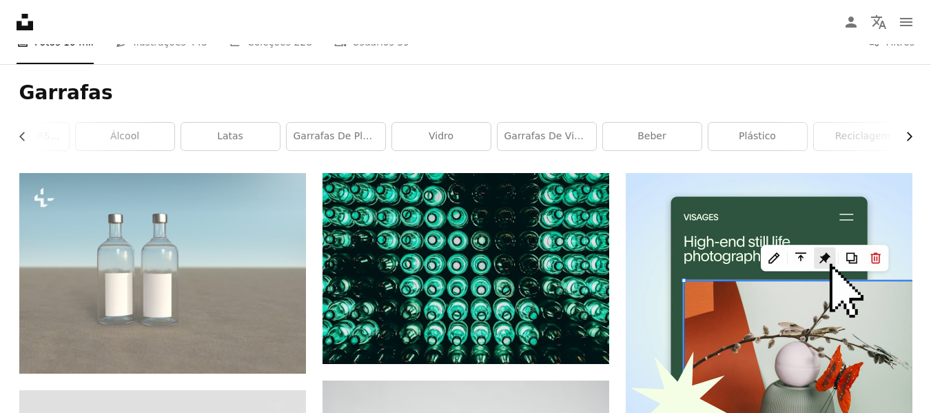
scroll to position [0, 367]
click at [915, 136] on div "Garrafas Chevron left garrafa garrafas plásticas garrafas de água garrafas [PER…" at bounding box center [466, 118] width 926 height 109
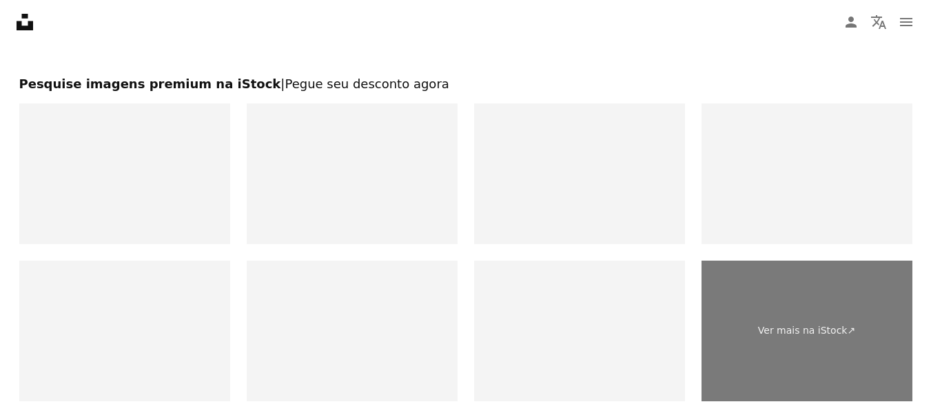
scroll to position [2472, 0]
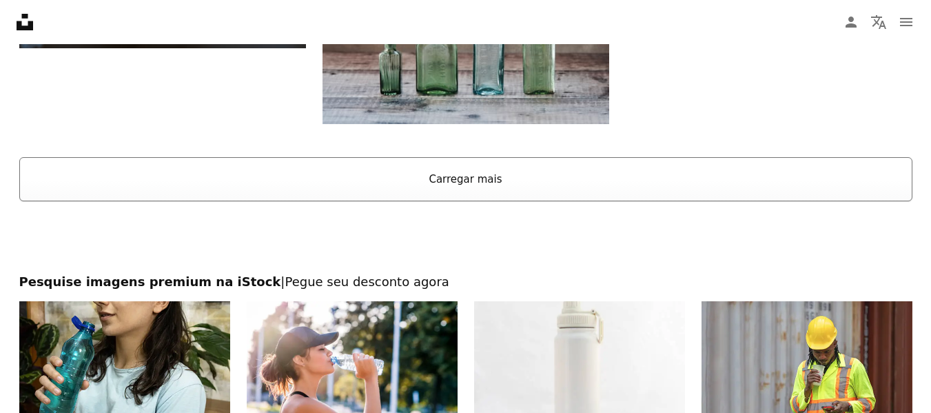
click at [449, 181] on button "Carregar mais" at bounding box center [465, 179] width 893 height 44
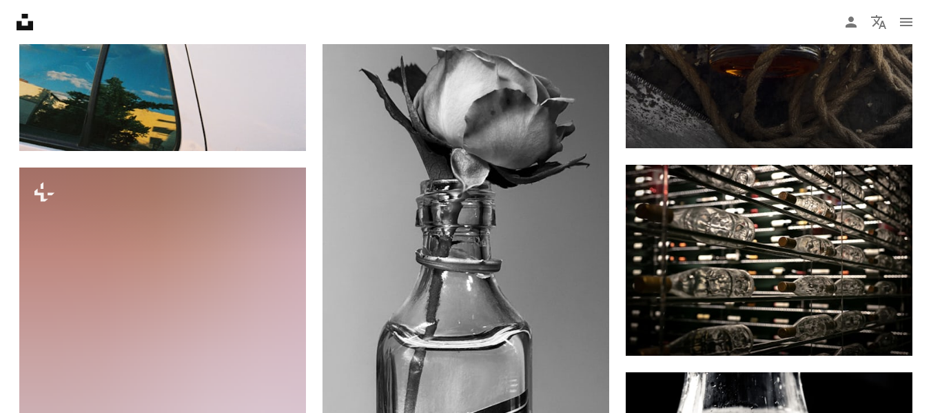
scroll to position [9570, 0]
